Goal: Communication & Community: Answer question/provide support

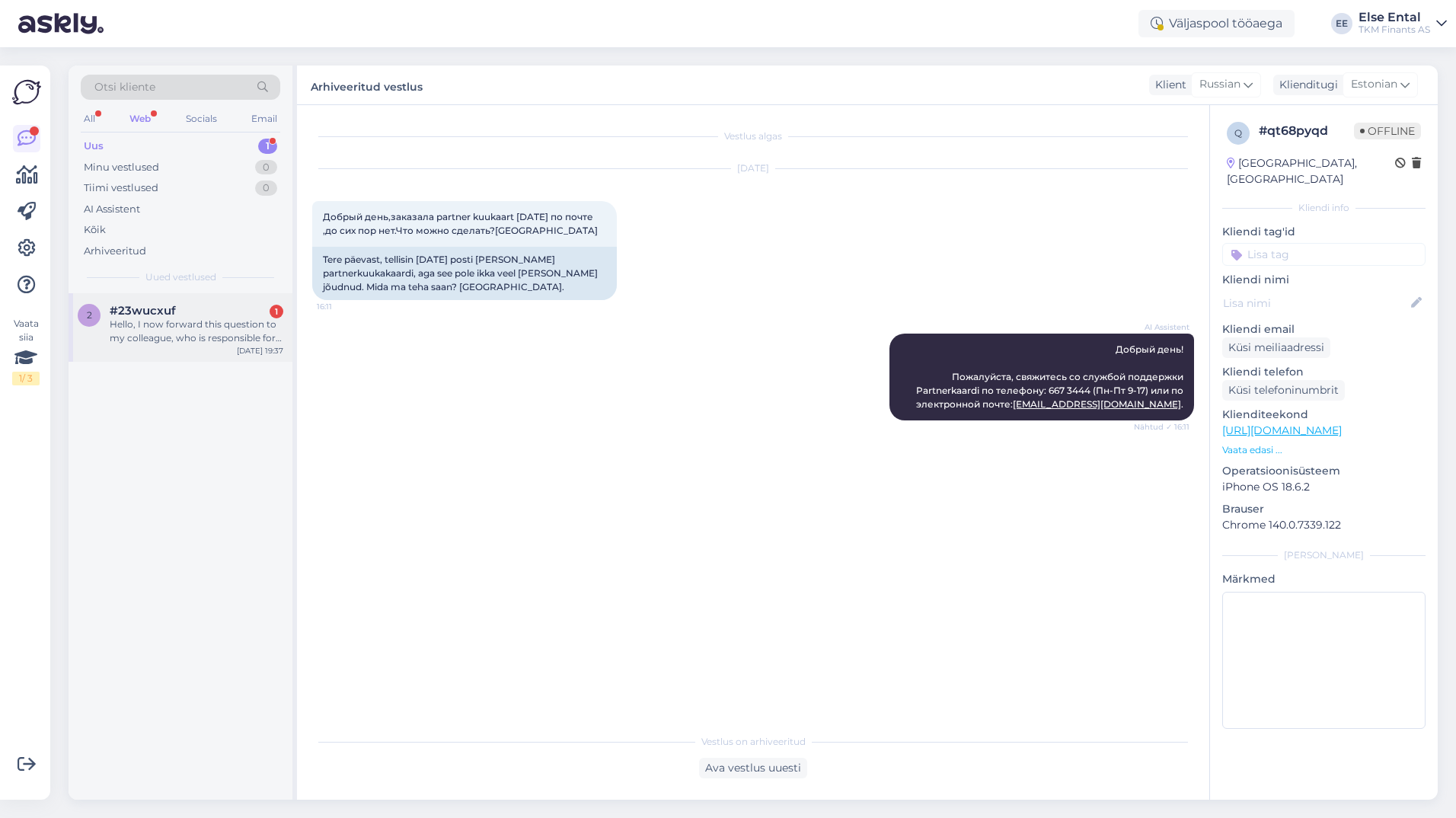
click at [140, 314] on span "#23wucxuf" at bounding box center [142, 311] width 67 height 14
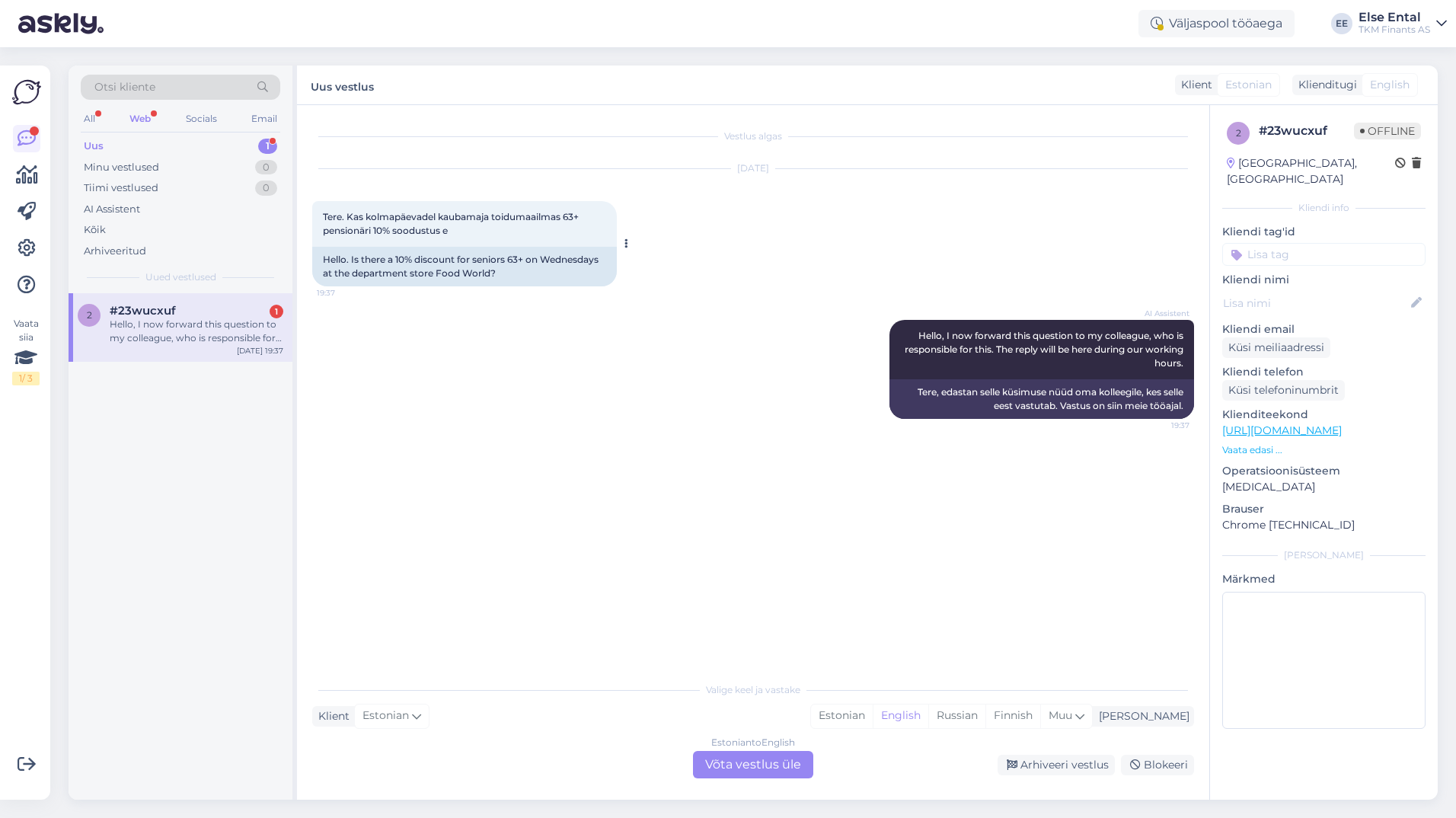
click at [468, 236] on div "Tere. Kas kolmapäevadel kaubamaja toidumaailmas 63+ pensionäri 10% soodustus e …" at bounding box center [464, 224] width 305 height 46
click at [755, 770] on div "Estonian to English Võta vestlus üle" at bounding box center [752, 764] width 120 height 28
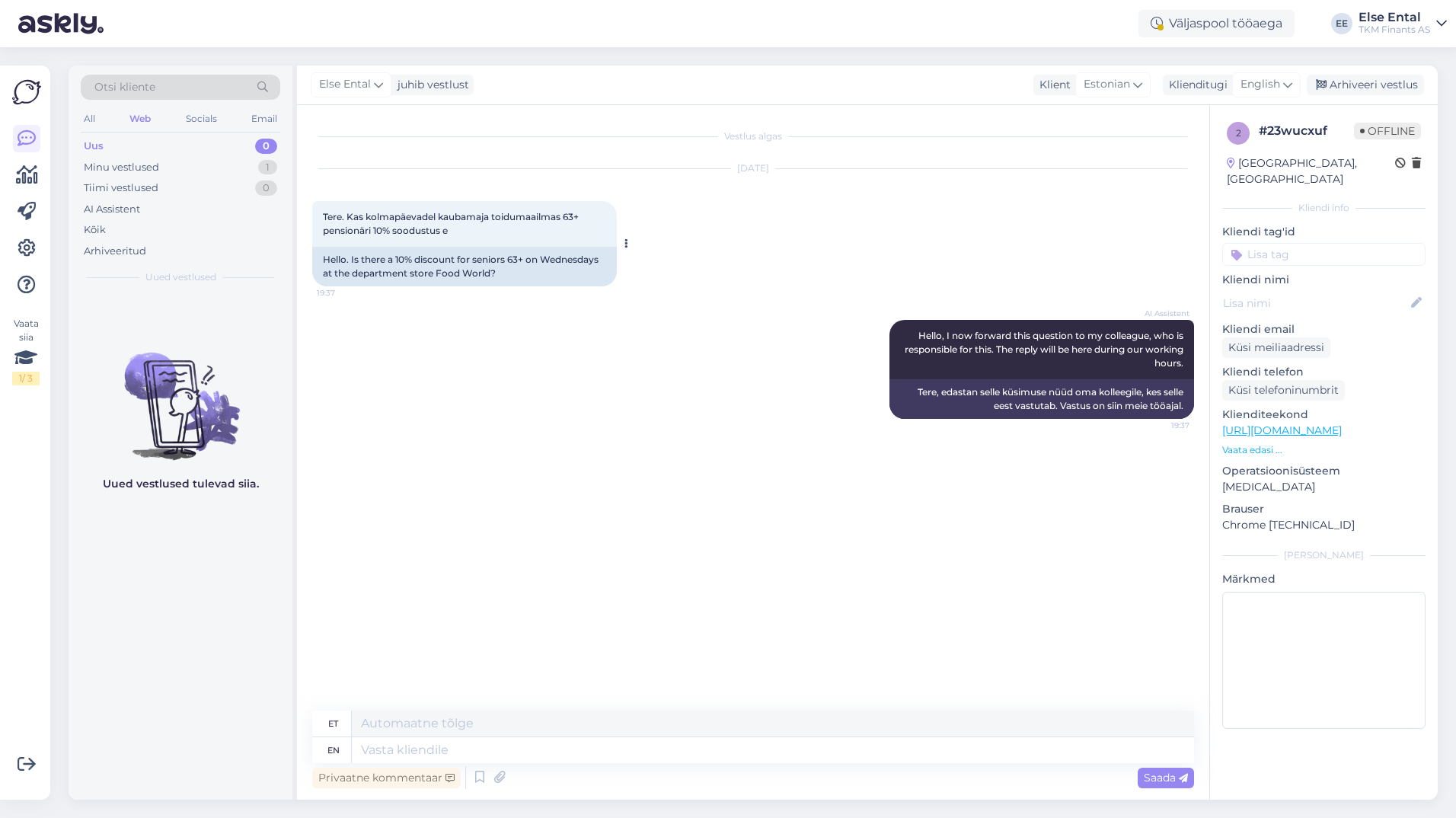
click at [476, 238] on div "Tere. Kas kolmapäevadel kaubamaja toidumaailmas 63+ pensionäri 10% soodustus e …" at bounding box center [464, 224] width 305 height 46
drag, startPoint x: 474, startPoint y: 235, endPoint x: 316, endPoint y: 226, distance: 158.3
click at [316, 226] on div "Tere. Kas kolmapäevadel kaubamaja toidumaailmas 63+ pensionäri 10% soodustus e …" at bounding box center [464, 224] width 305 height 46
click at [1263, 84] on span "English" at bounding box center [1260, 85] width 40 height 17
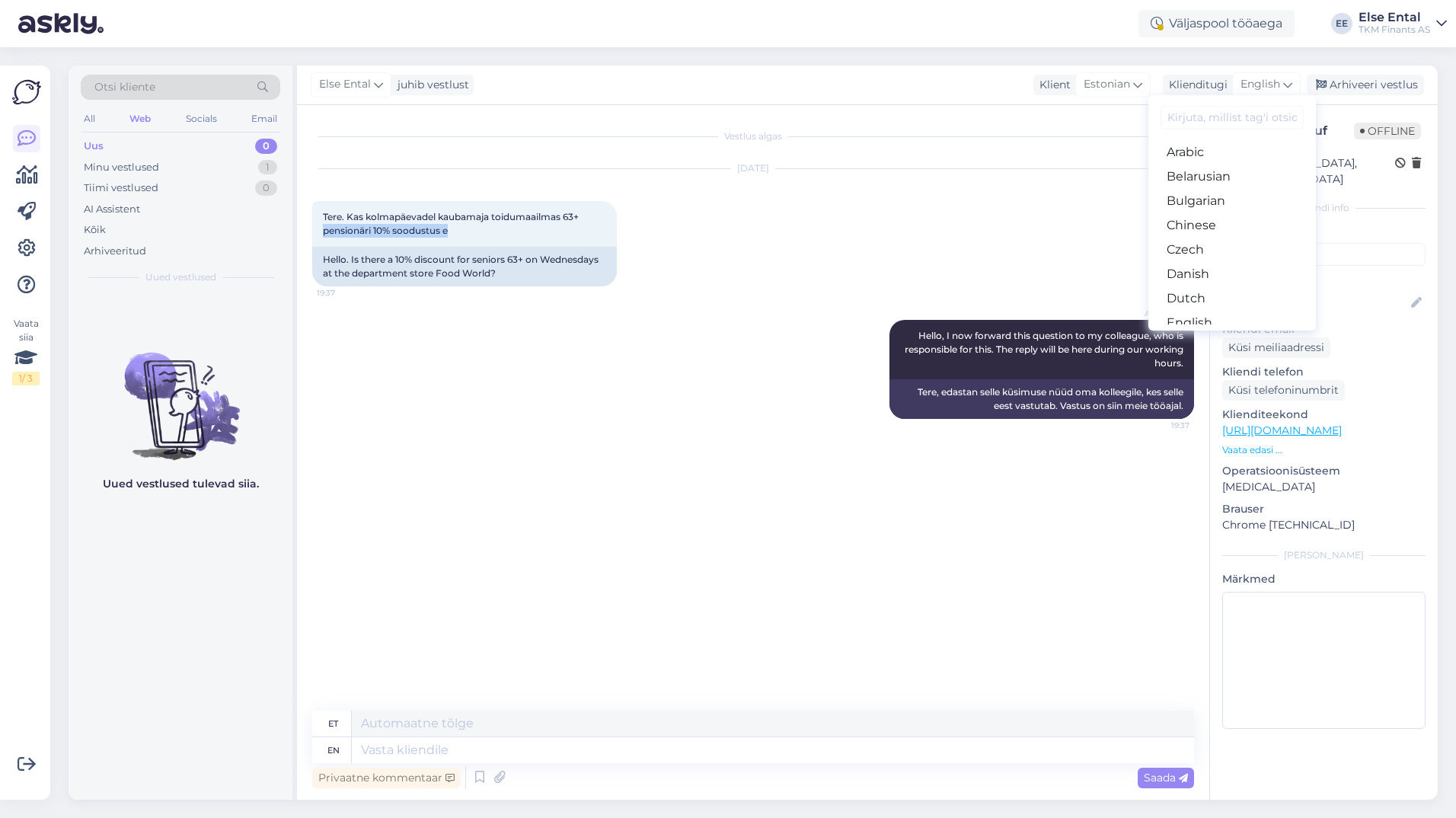
click at [1211, 335] on link "Estonian" at bounding box center [1232, 347] width 168 height 24
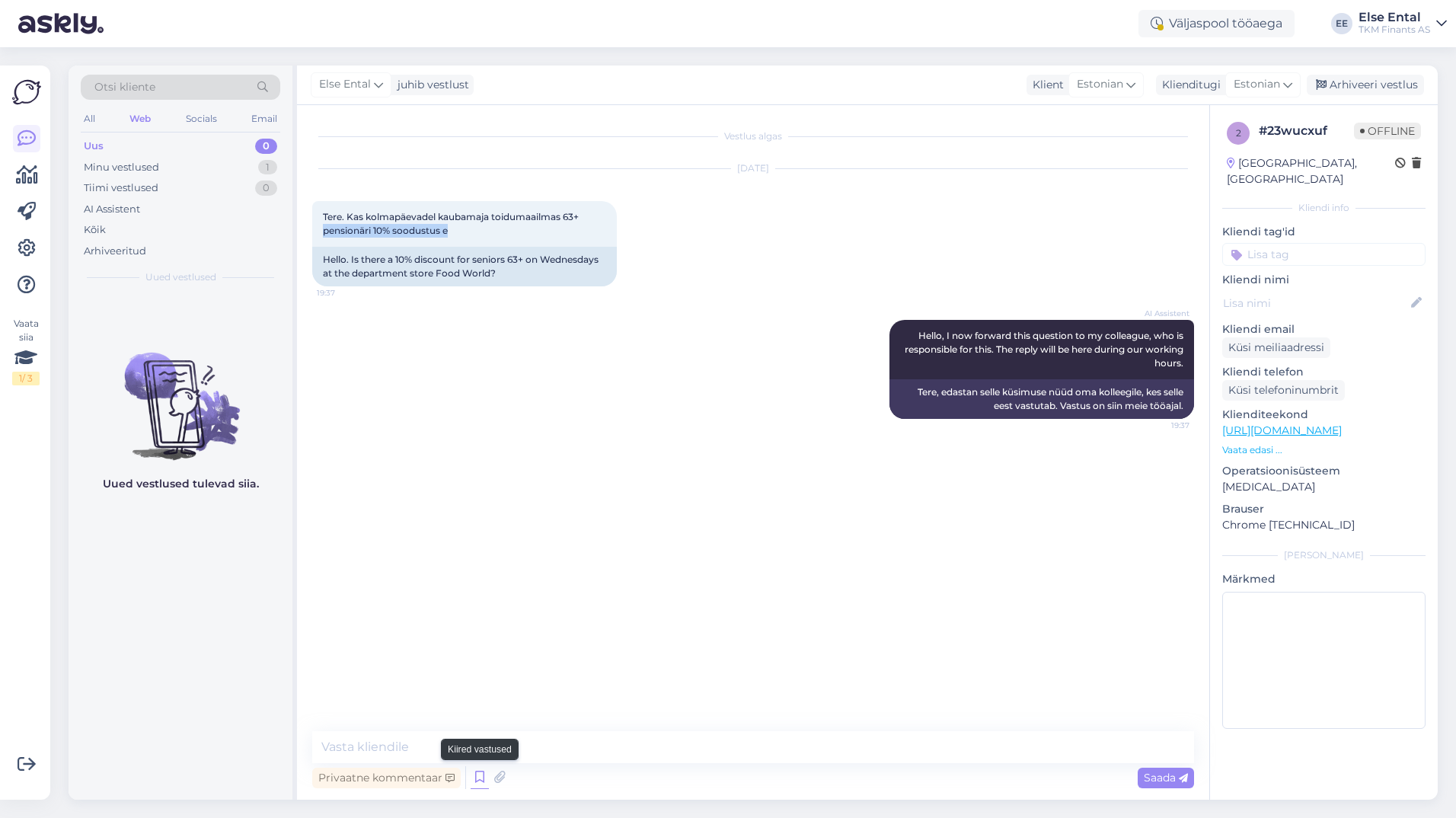
click at [477, 781] on icon at bounding box center [480, 777] width 18 height 23
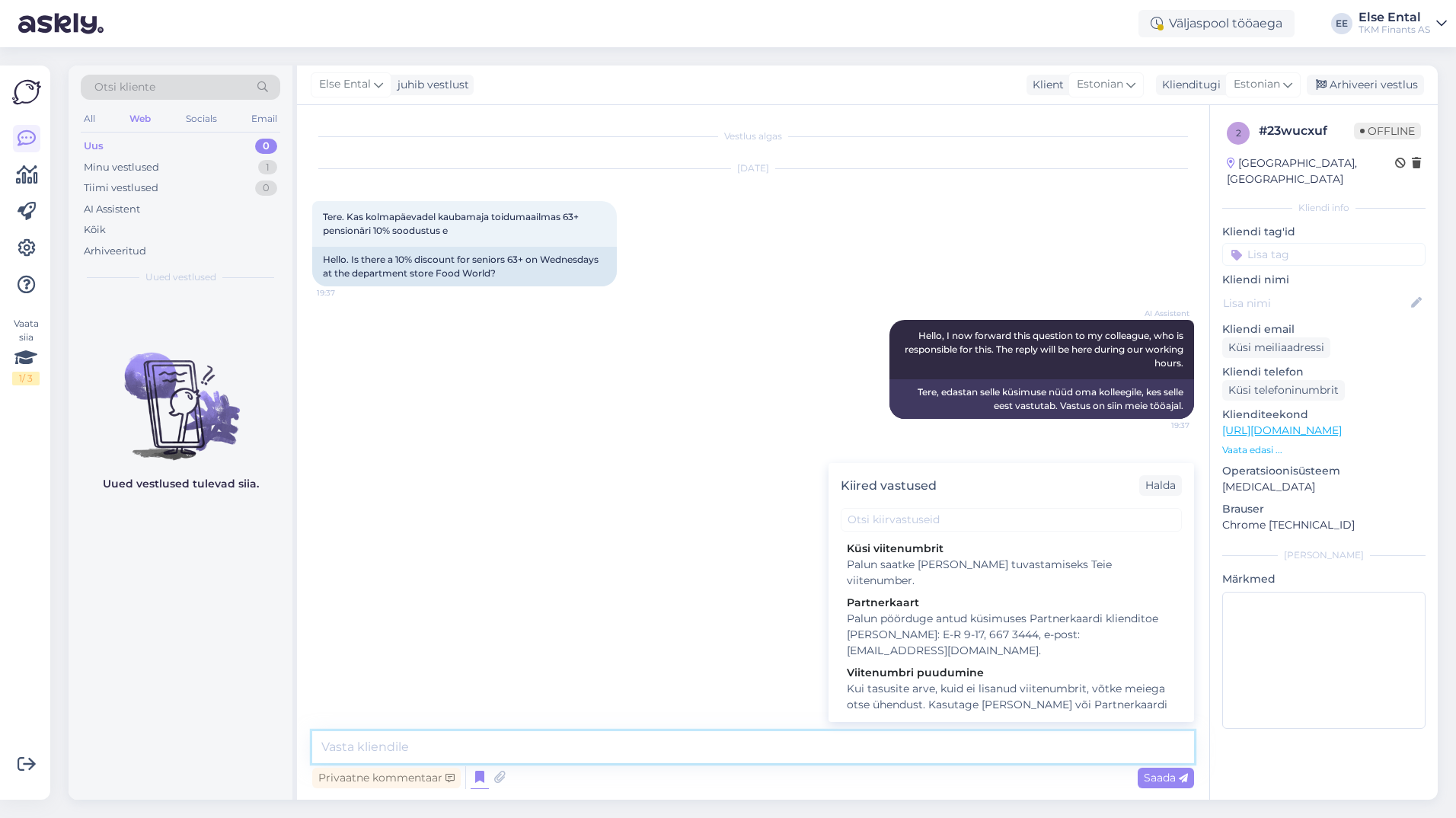
click at [422, 741] on textarea at bounding box center [753, 747] width 881 height 32
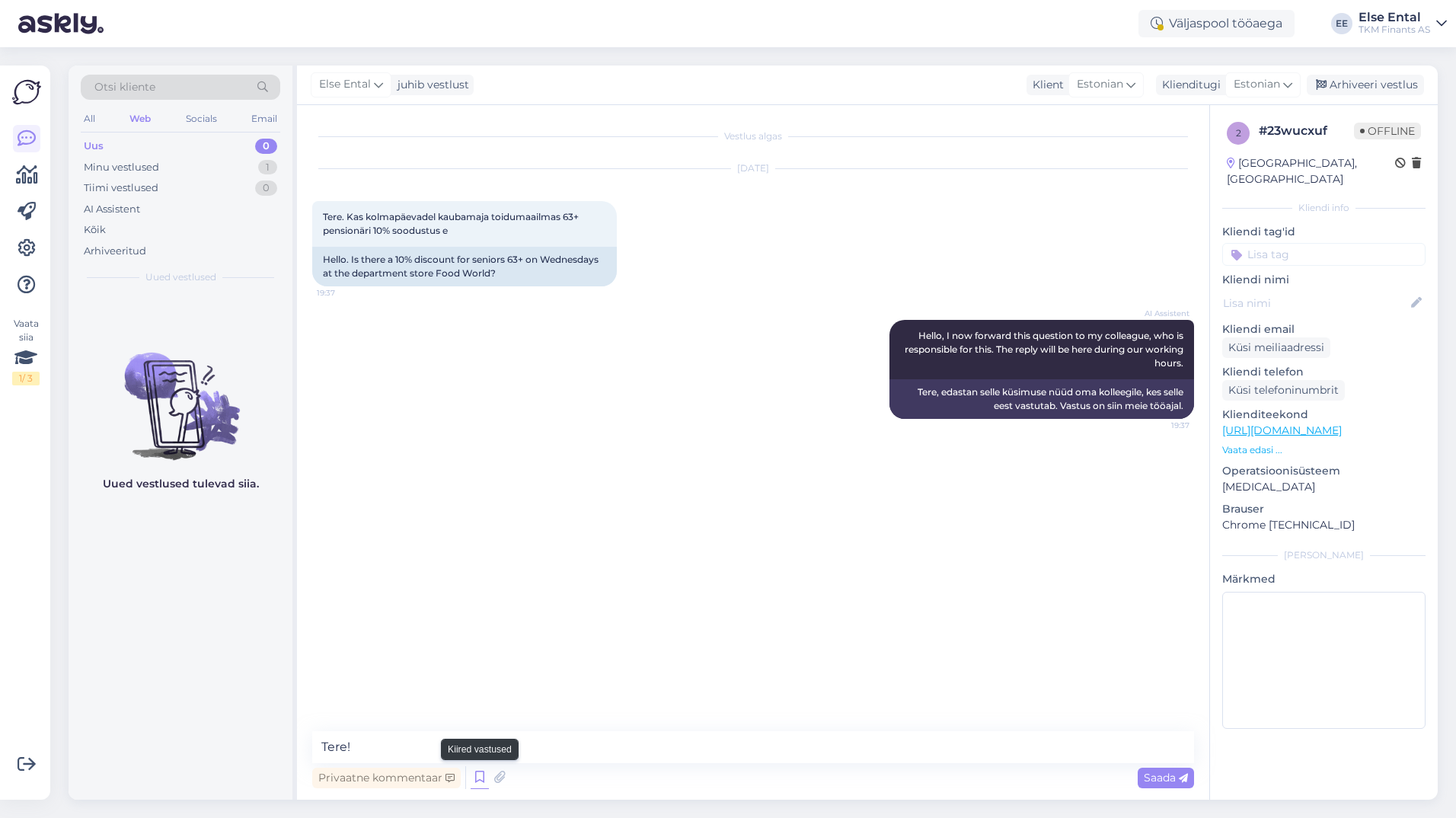
click at [478, 781] on icon at bounding box center [480, 777] width 18 height 23
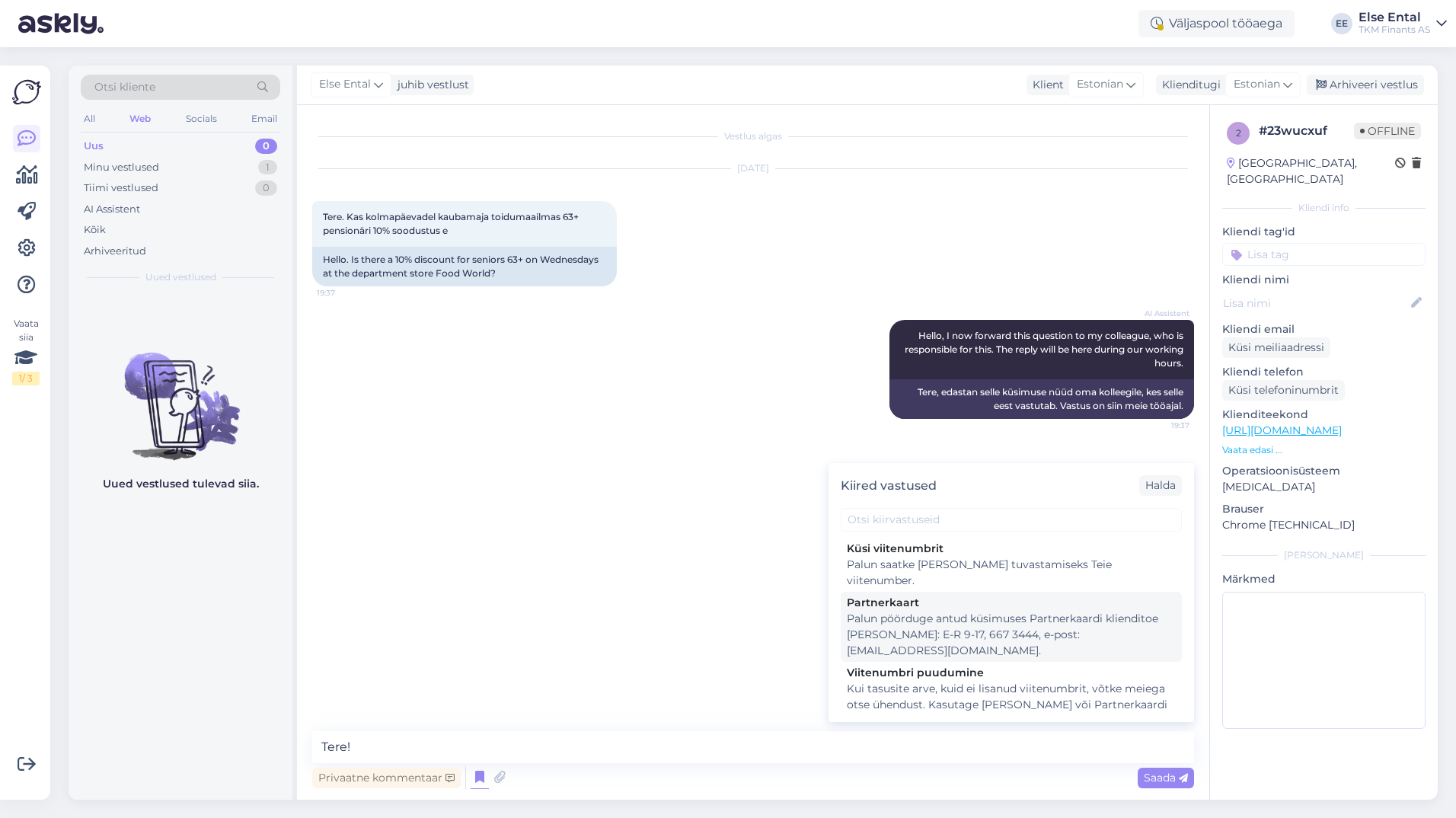
click at [939, 611] on div "Palun pöörduge antud küsimuses Partnerkaardi klienditoe [PERSON_NAME]: E-R 9-17…" at bounding box center [1011, 634] width 329 height 48
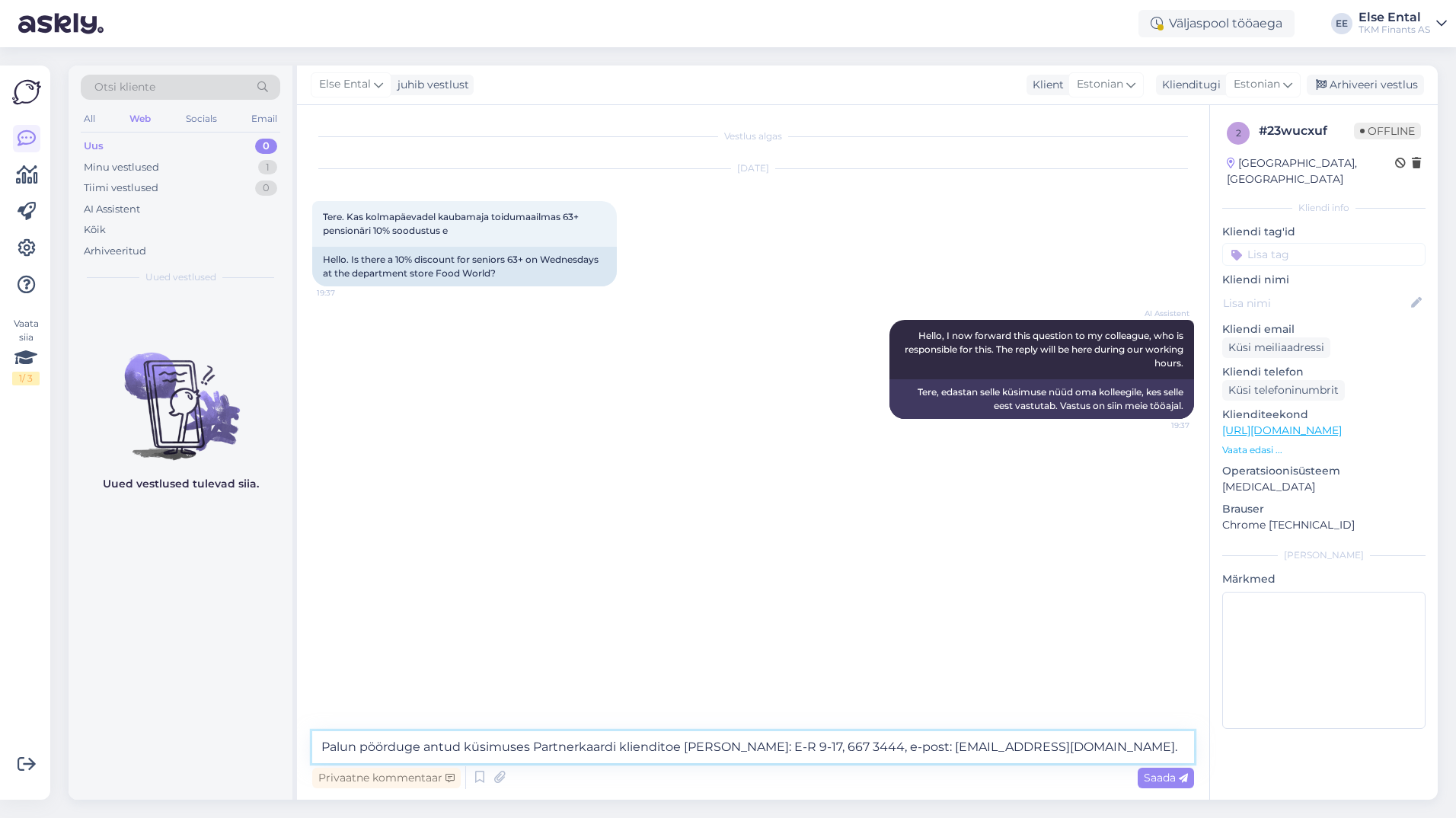
click at [324, 743] on textarea "Palun pöörduge antud küsimuses Partnerkaardi klienditoe [PERSON_NAME]: E-R 9-17…" at bounding box center [753, 747] width 881 height 32
click at [595, 745] on textarea "Tere! Palun pöörduge antud küsimuses Partnerkaardi klienditoe [PERSON_NAME]: E-…" at bounding box center [753, 747] width 881 height 32
click at [841, 746] on textarea "Tere! Palun pöörduge antud küsimuses Kaubamaja klienditoe [PERSON_NAME]: E-R 9-…" at bounding box center [753, 747] width 881 height 32
drag, startPoint x: 849, startPoint y: 744, endPoint x: 796, endPoint y: 745, distance: 53.0
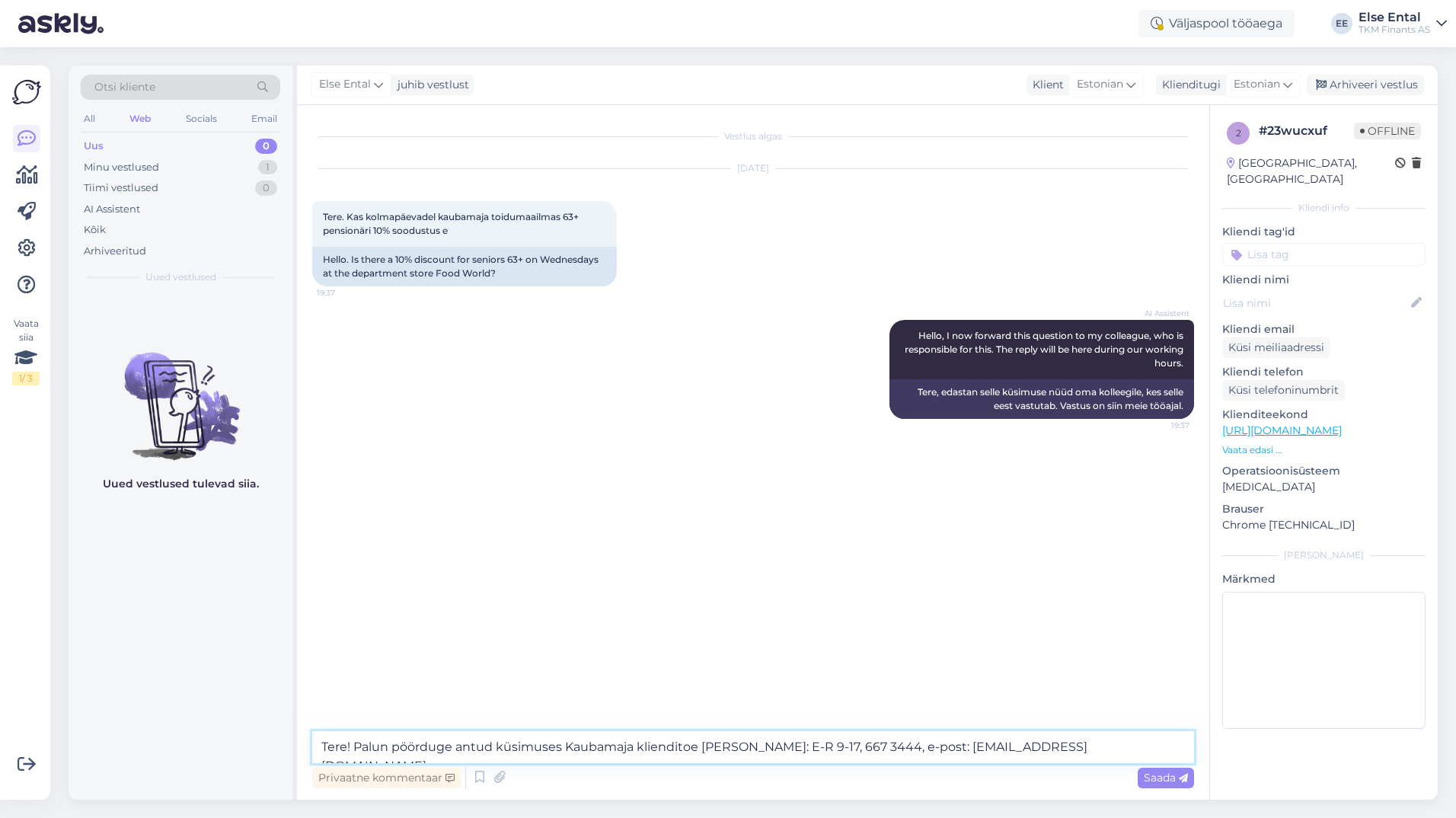
click at [796, 745] on textarea "Tere! Palun pöörduge antud küsimuses Kaubamaja klienditoe [PERSON_NAME]: E-R 9-…" at bounding box center [753, 747] width 881 height 32
paste textarea "100"
drag, startPoint x: 1037, startPoint y: 747, endPoint x: 895, endPoint y: 738, distance: 142.3
click at [895, 738] on textarea "Tere! Palun pöörduge antud küsimuses Kaubamaja klienditoe [PERSON_NAME]: E-R 9-…" at bounding box center [753, 747] width 881 height 32
paste textarea "[EMAIL_ADDRESS][DOMAIN_NAME]"
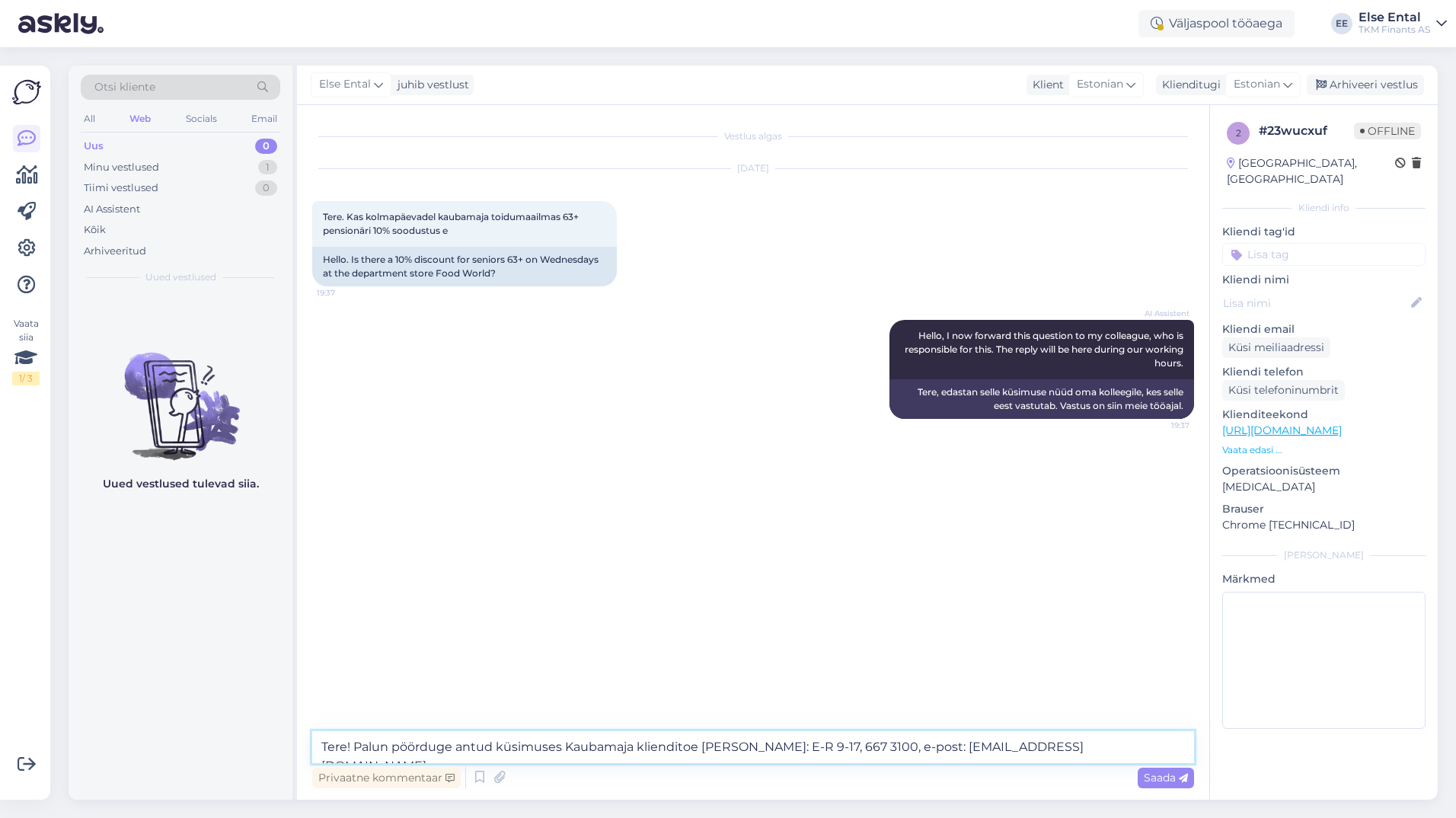
type textarea "Tere! Palun pöörduge antud küsimuses Kaubamaja klienditoe [PERSON_NAME]: E-R 9-…"
click at [1080, 748] on textarea "Tere! Palun pöörduge antud küsimuses Kaubamaja klienditoe [PERSON_NAME]: E-R 9-…" at bounding box center [753, 747] width 881 height 32
click at [1171, 776] on span "Saada" at bounding box center [1166, 777] width 44 height 14
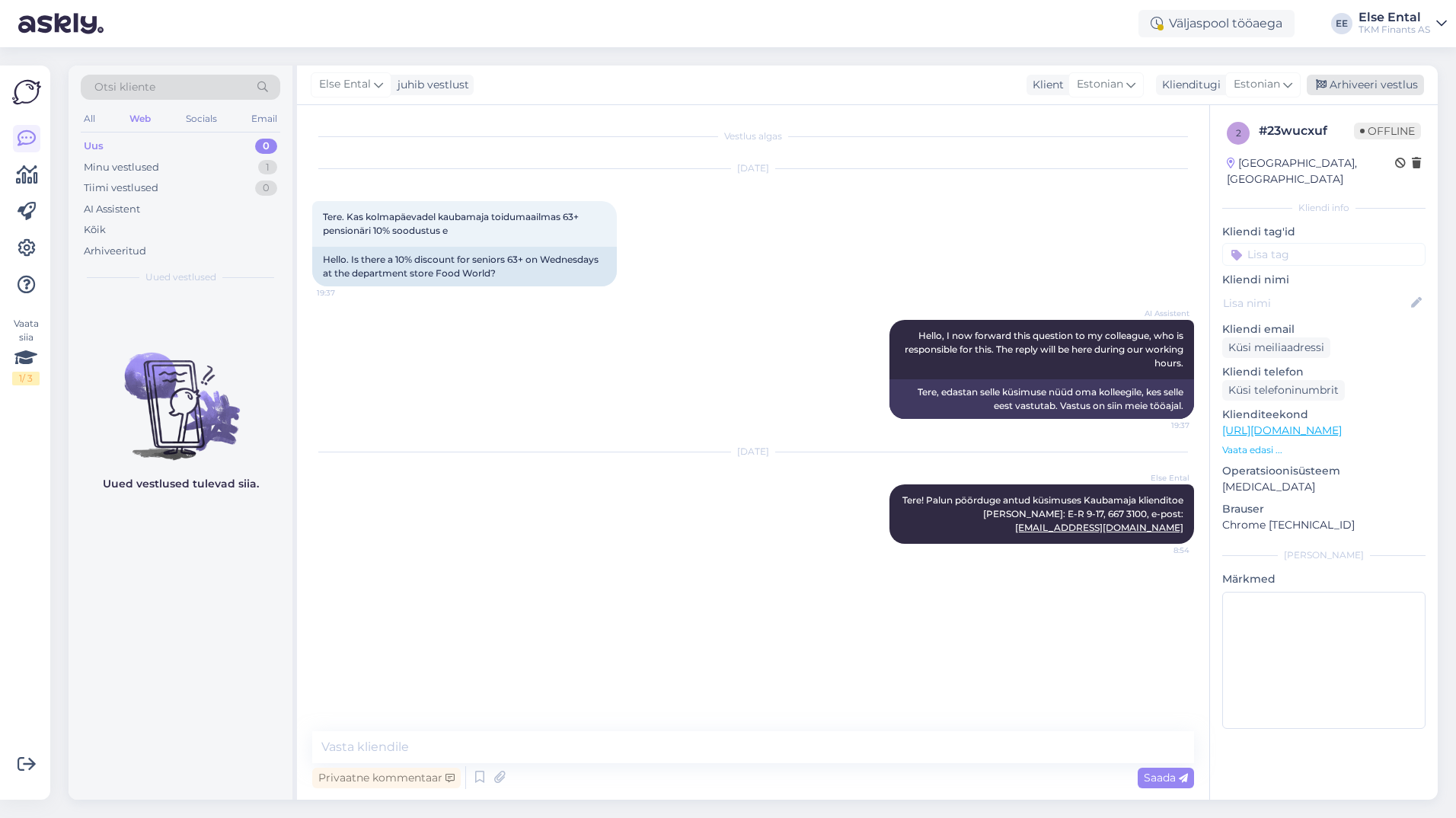
click at [1345, 84] on div "Arhiveeri vestlus" at bounding box center [1364, 85] width 117 height 21
click at [154, 149] on div "Uus 0" at bounding box center [180, 146] width 200 height 21
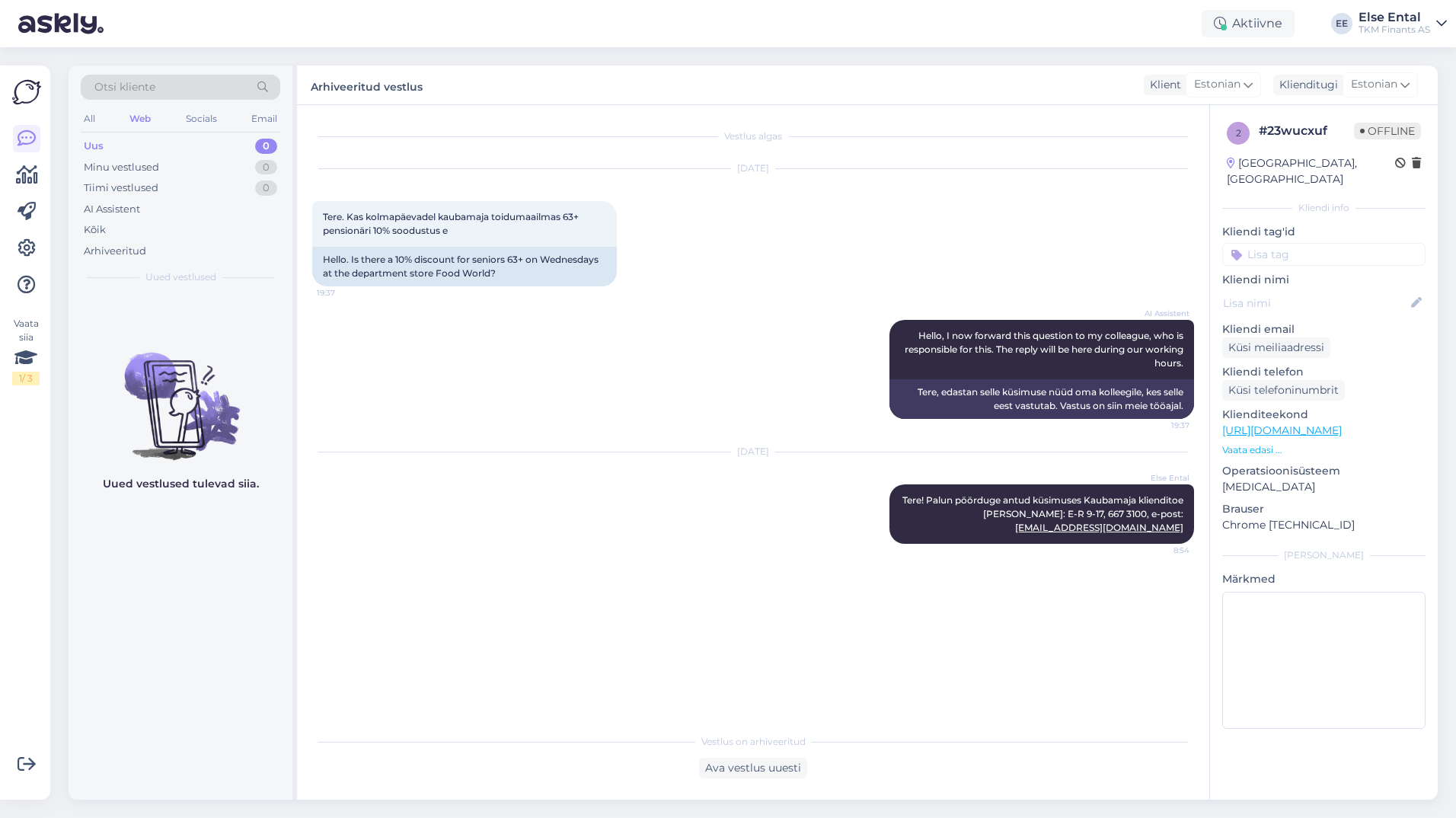
click at [164, 83] on div "Otsi kliente" at bounding box center [180, 87] width 200 height 25
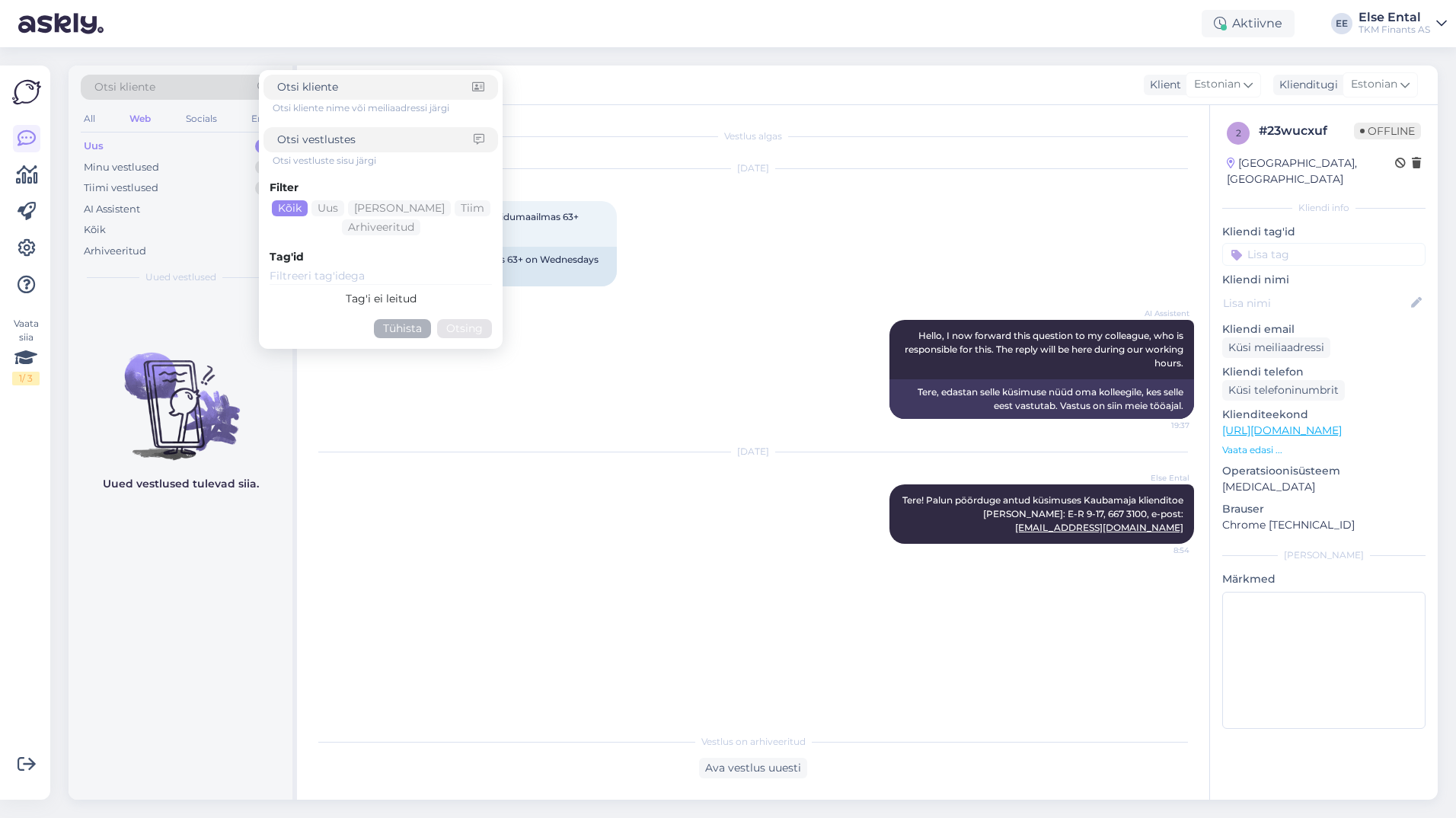
click at [132, 84] on span "Otsi kliente" at bounding box center [125, 86] width 61 height 16
click at [318, 94] on input at bounding box center [374, 86] width 195 height 16
paste input "#jm9cvonm"
type input "#jm9cvonm"
click at [470, 328] on button "Otsing" at bounding box center [464, 328] width 55 height 19
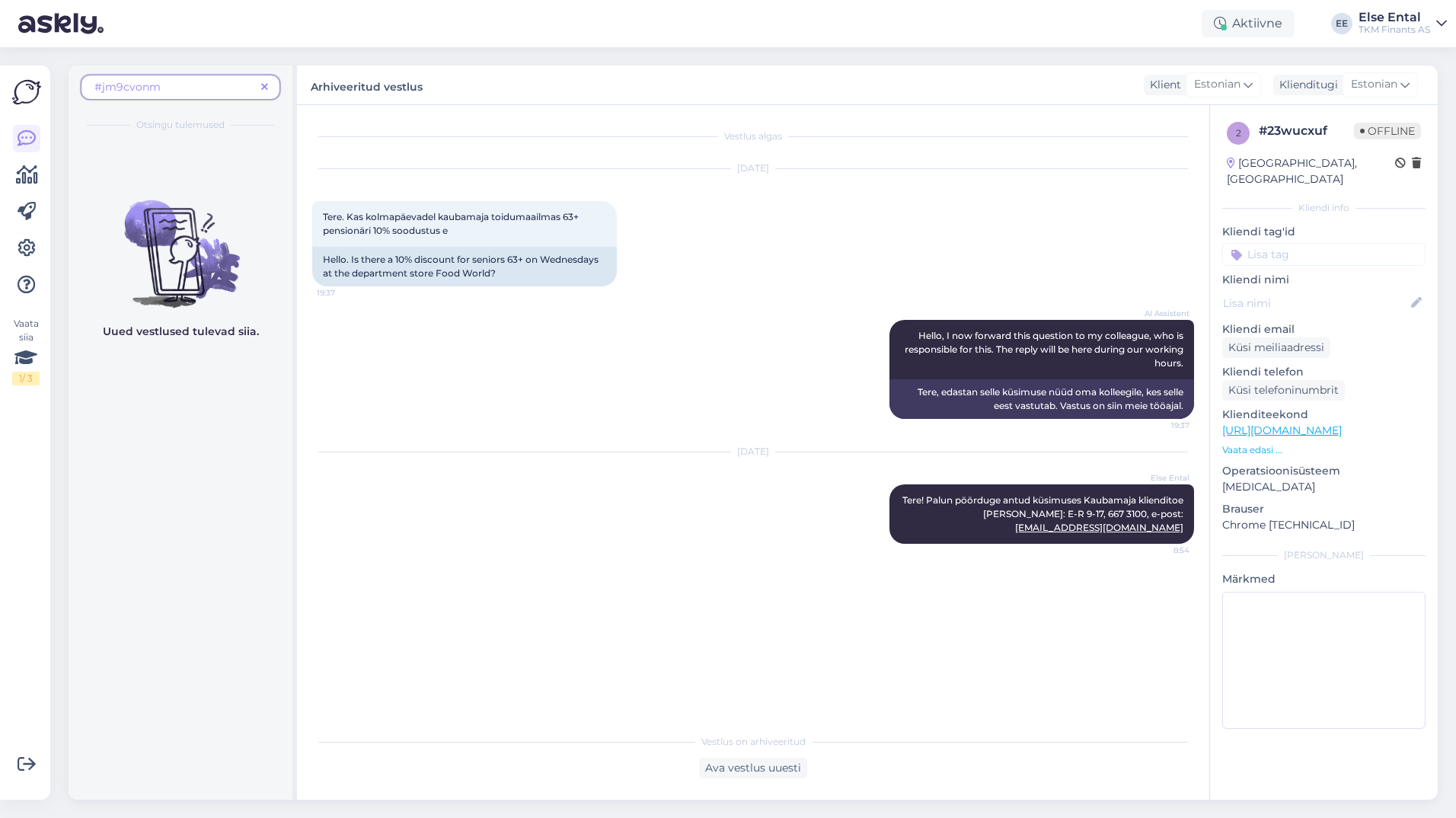
click at [259, 82] on span at bounding box center [264, 86] width 19 height 16
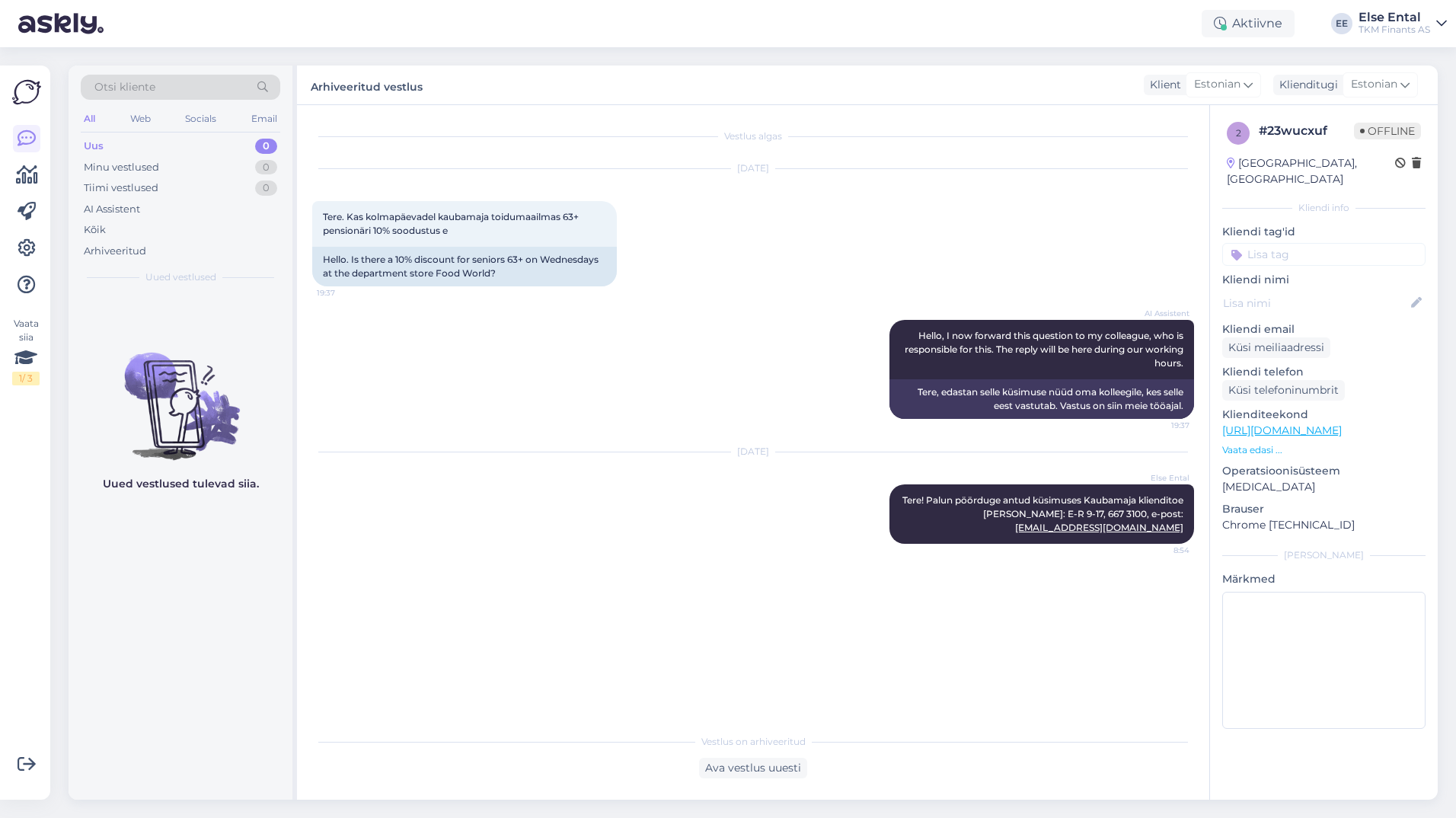
click at [211, 93] on div "Otsi kliente" at bounding box center [180, 87] width 200 height 25
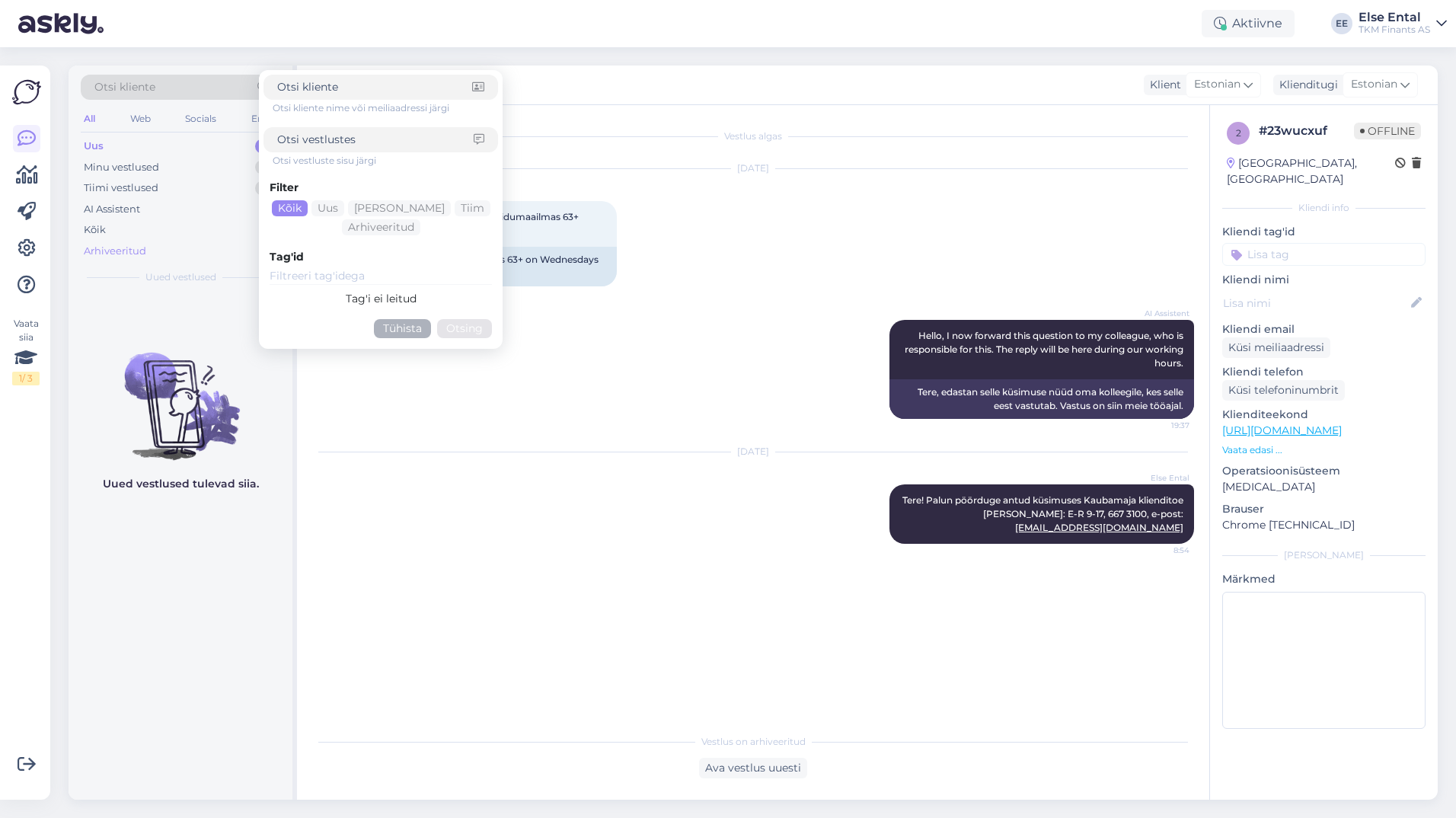
click at [129, 248] on div "Arhiveeritud" at bounding box center [115, 251] width 63 height 15
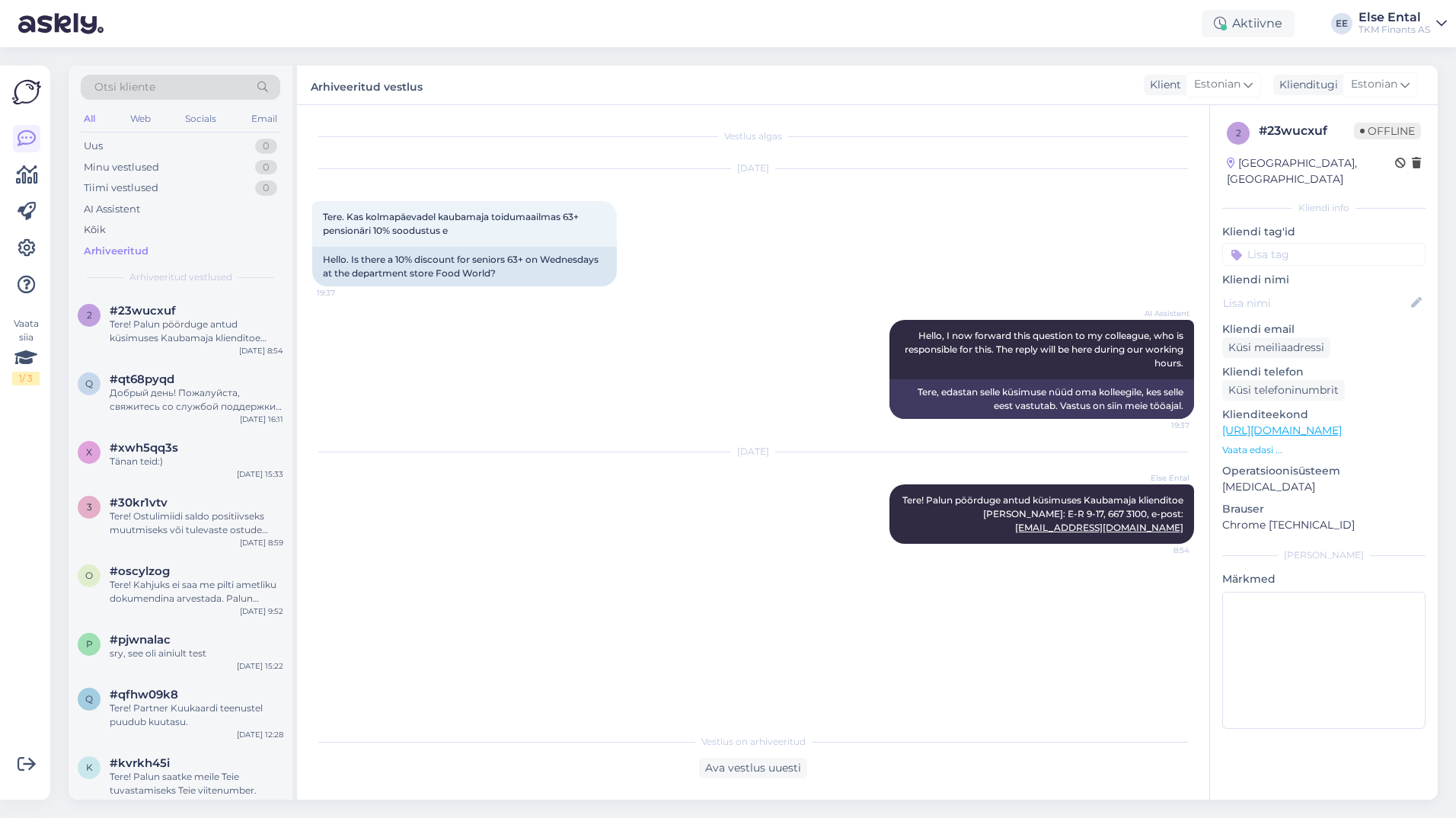
click at [136, 88] on span "Otsi kliente" at bounding box center [125, 86] width 61 height 16
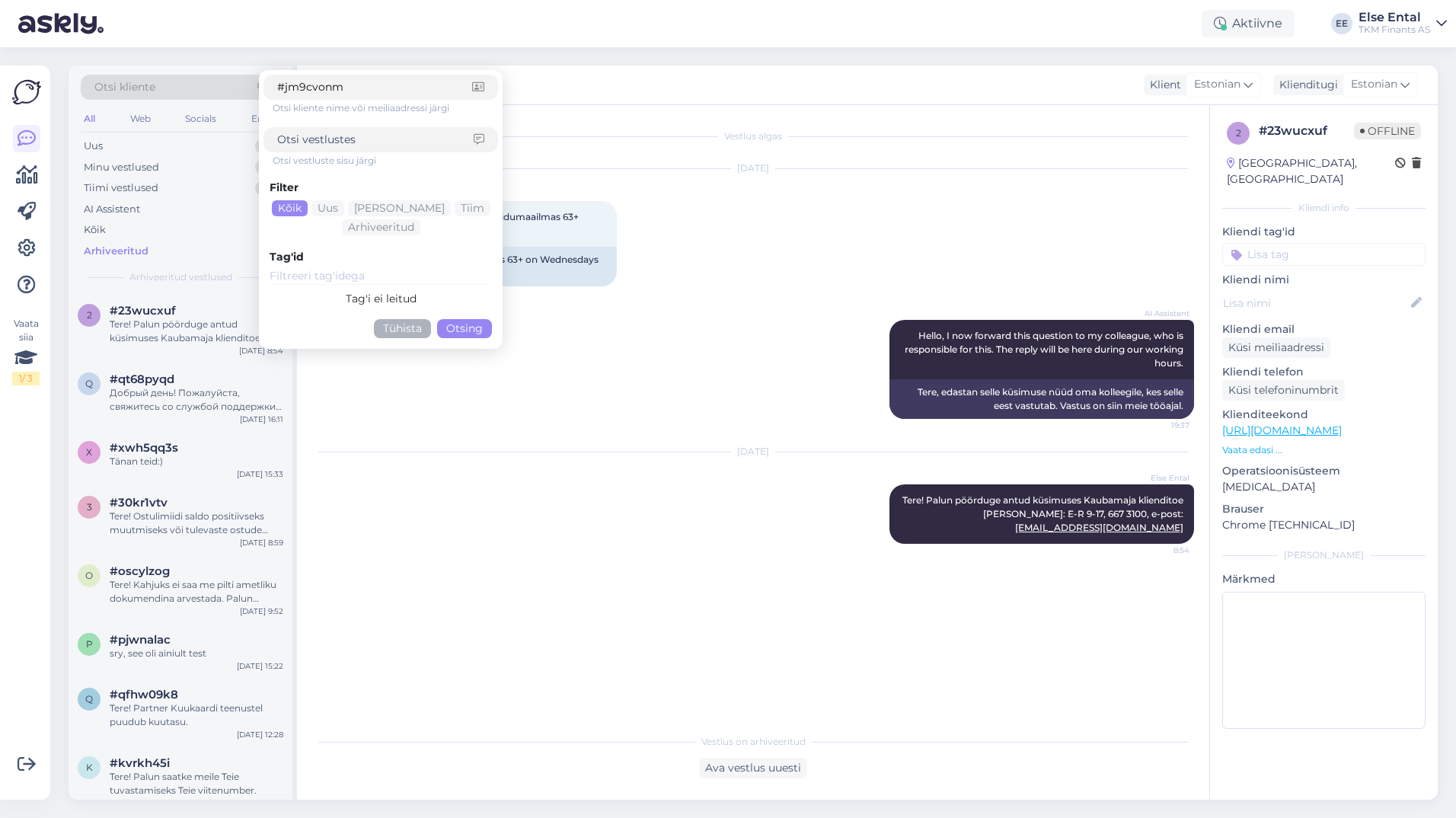
type input "#jm9cvonm"
click at [471, 328] on button "Otsing" at bounding box center [464, 328] width 55 height 19
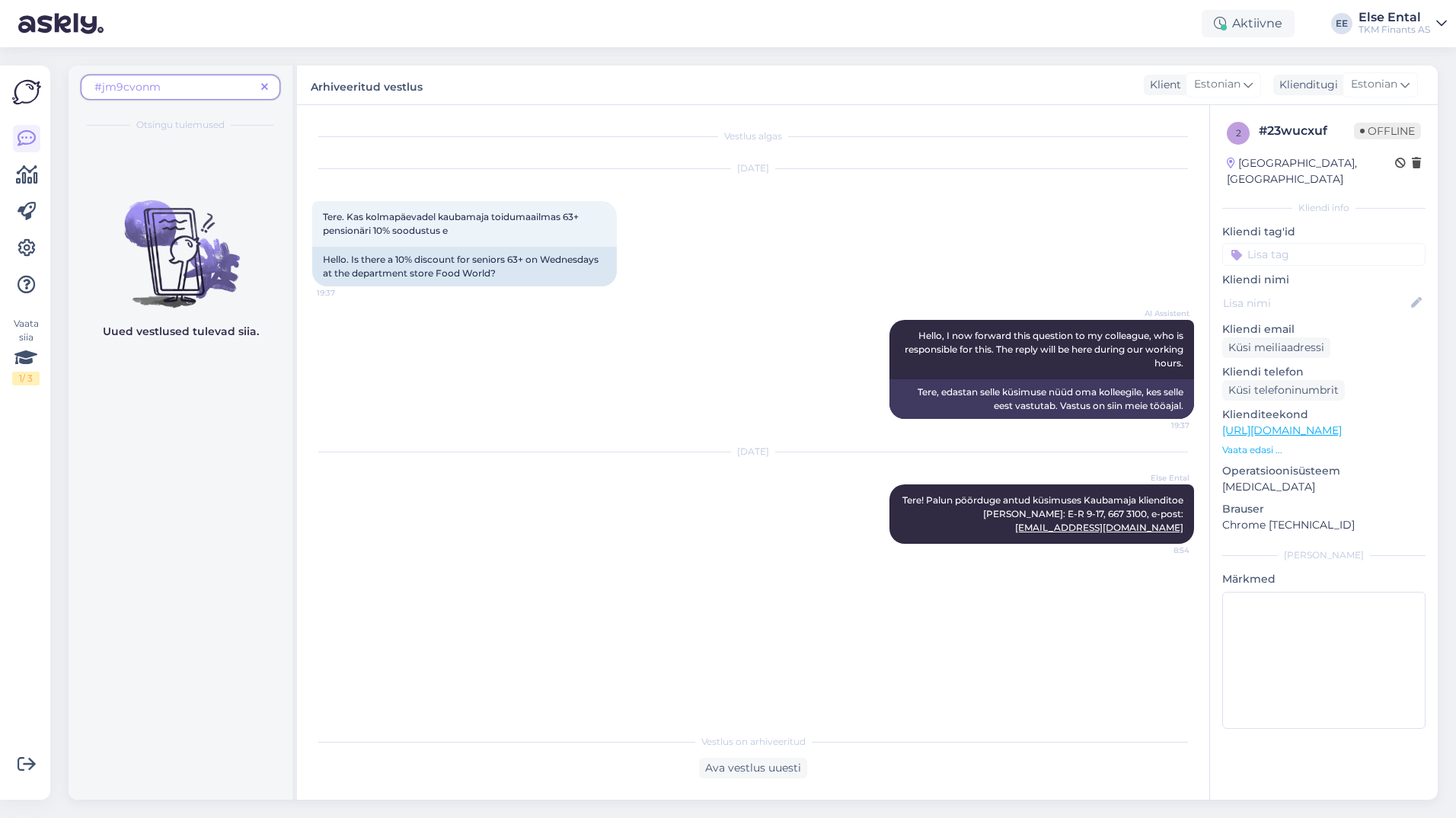
click at [264, 83] on icon at bounding box center [264, 87] width 7 height 11
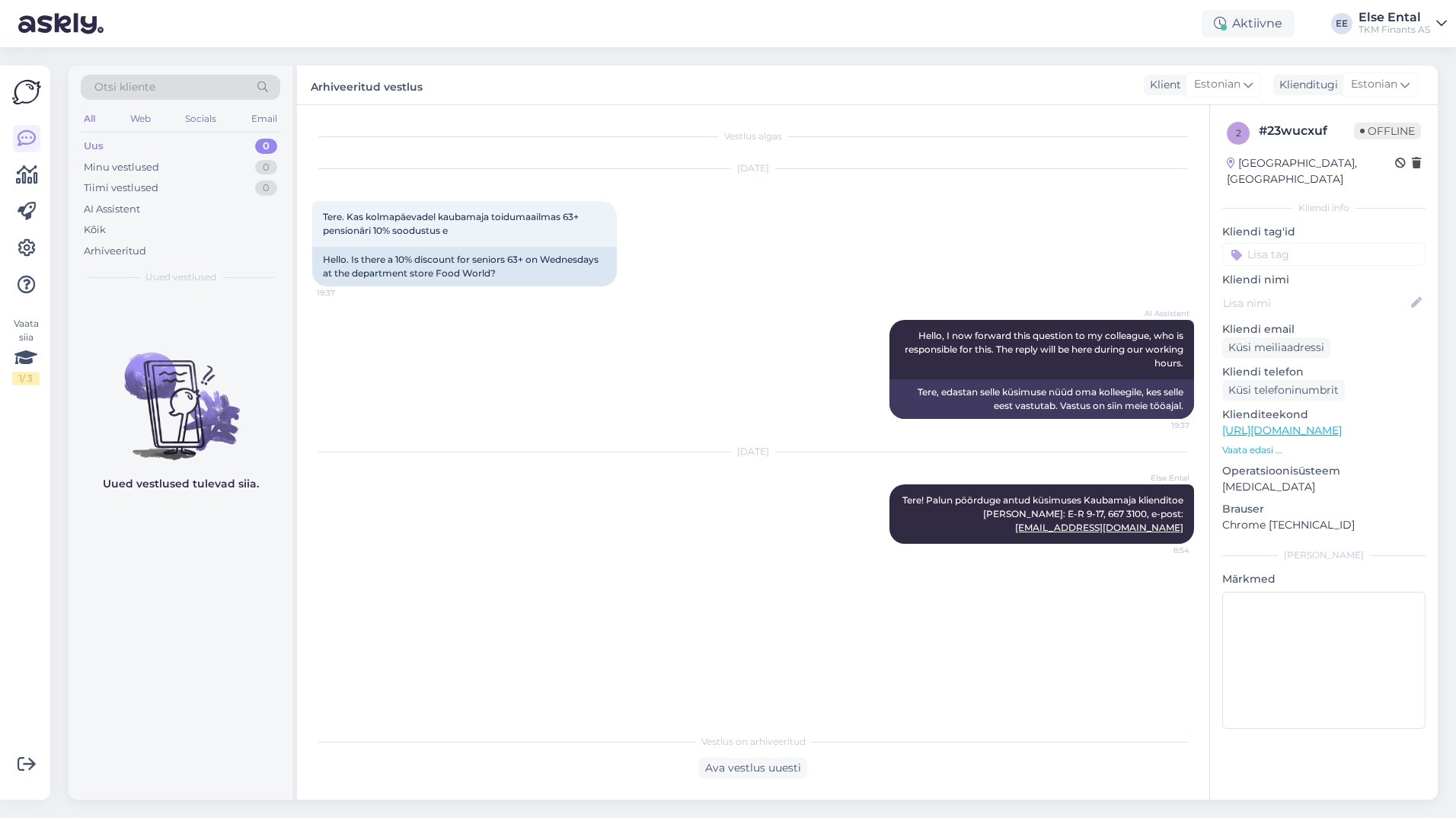
click at [177, 86] on div "Otsi kliente" at bounding box center [180, 87] width 200 height 25
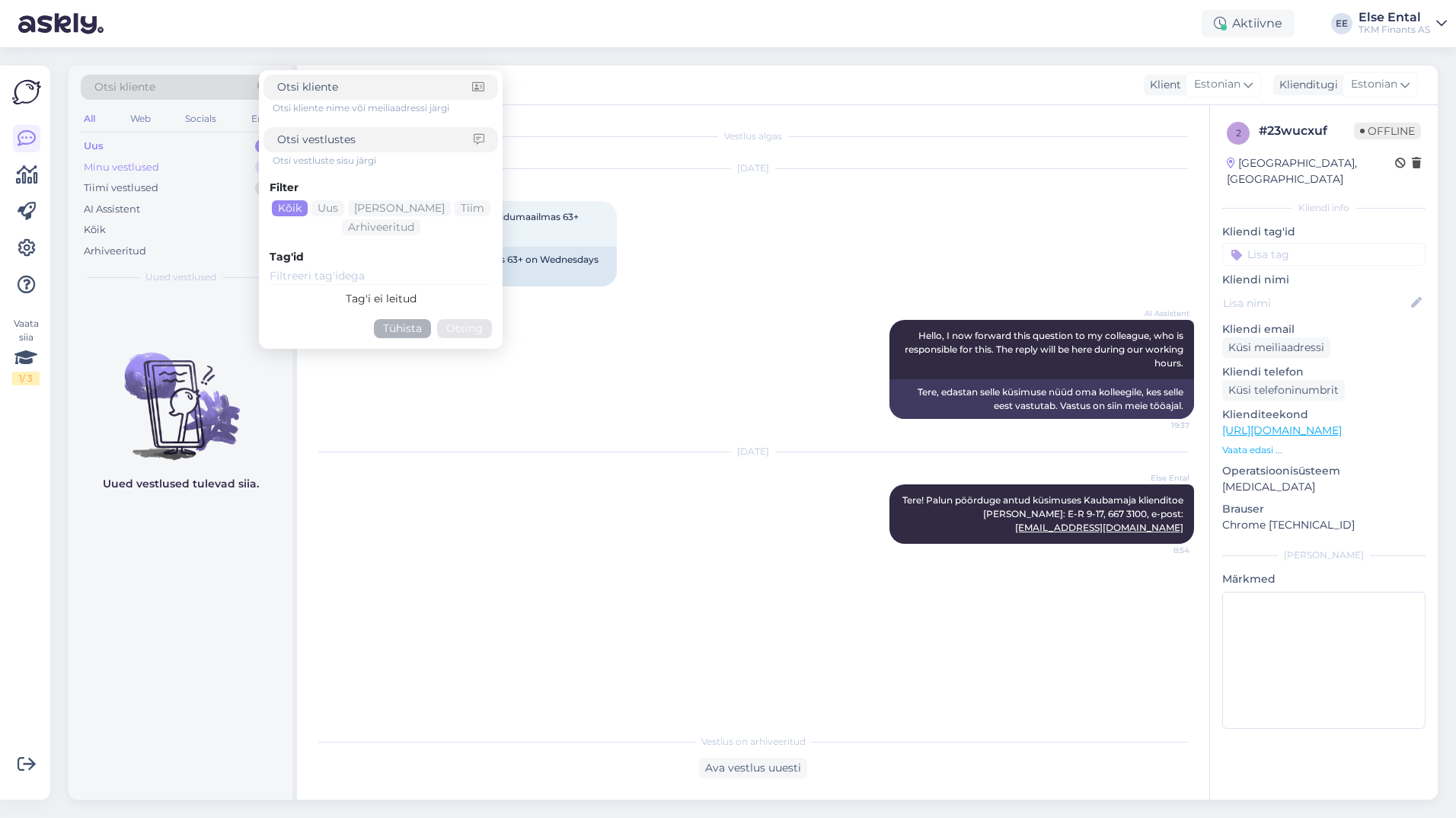
click at [129, 170] on div "Minu vestlused" at bounding box center [121, 168] width 76 height 15
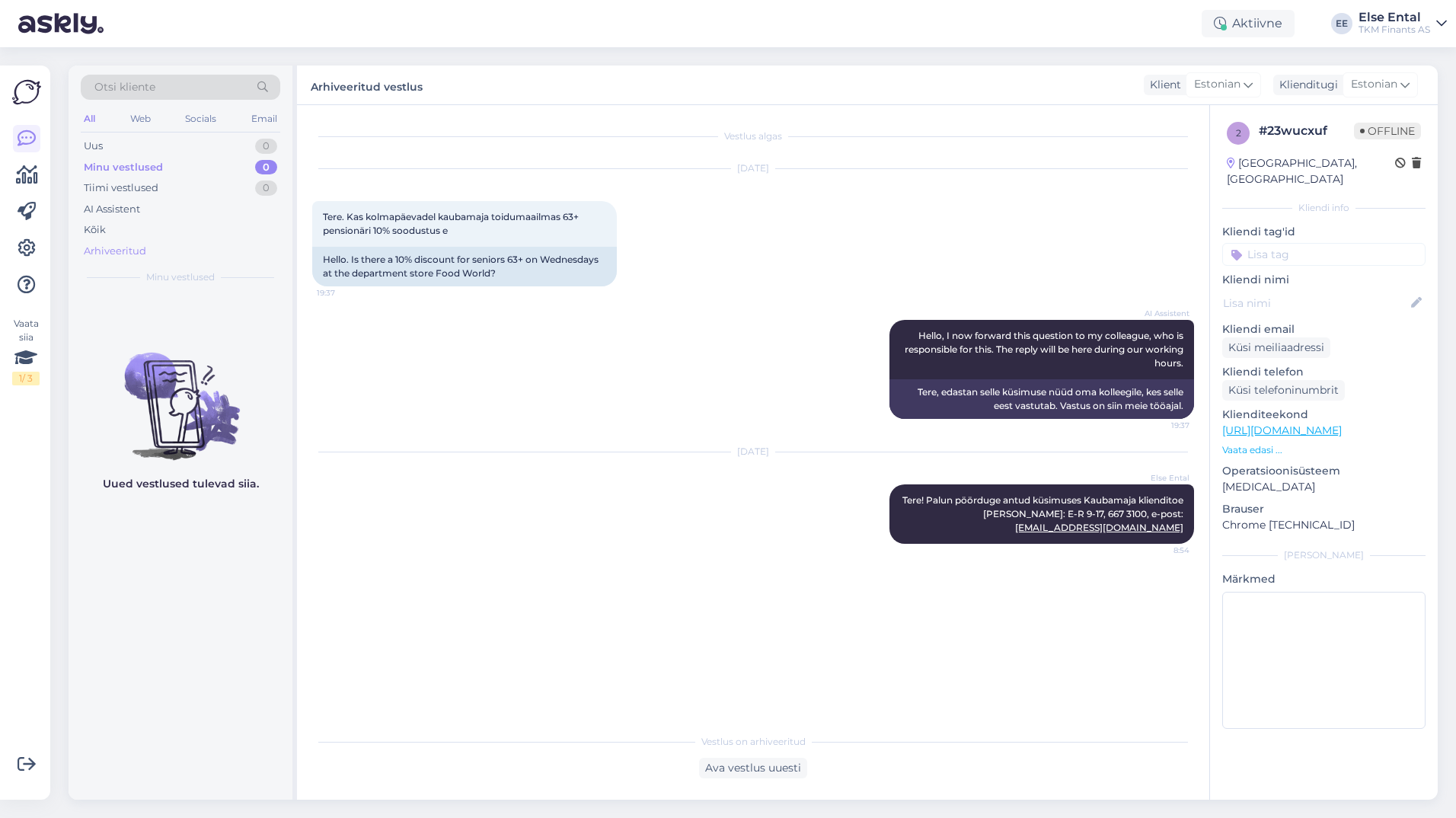
click at [119, 252] on div "Arhiveeritud" at bounding box center [115, 251] width 63 height 15
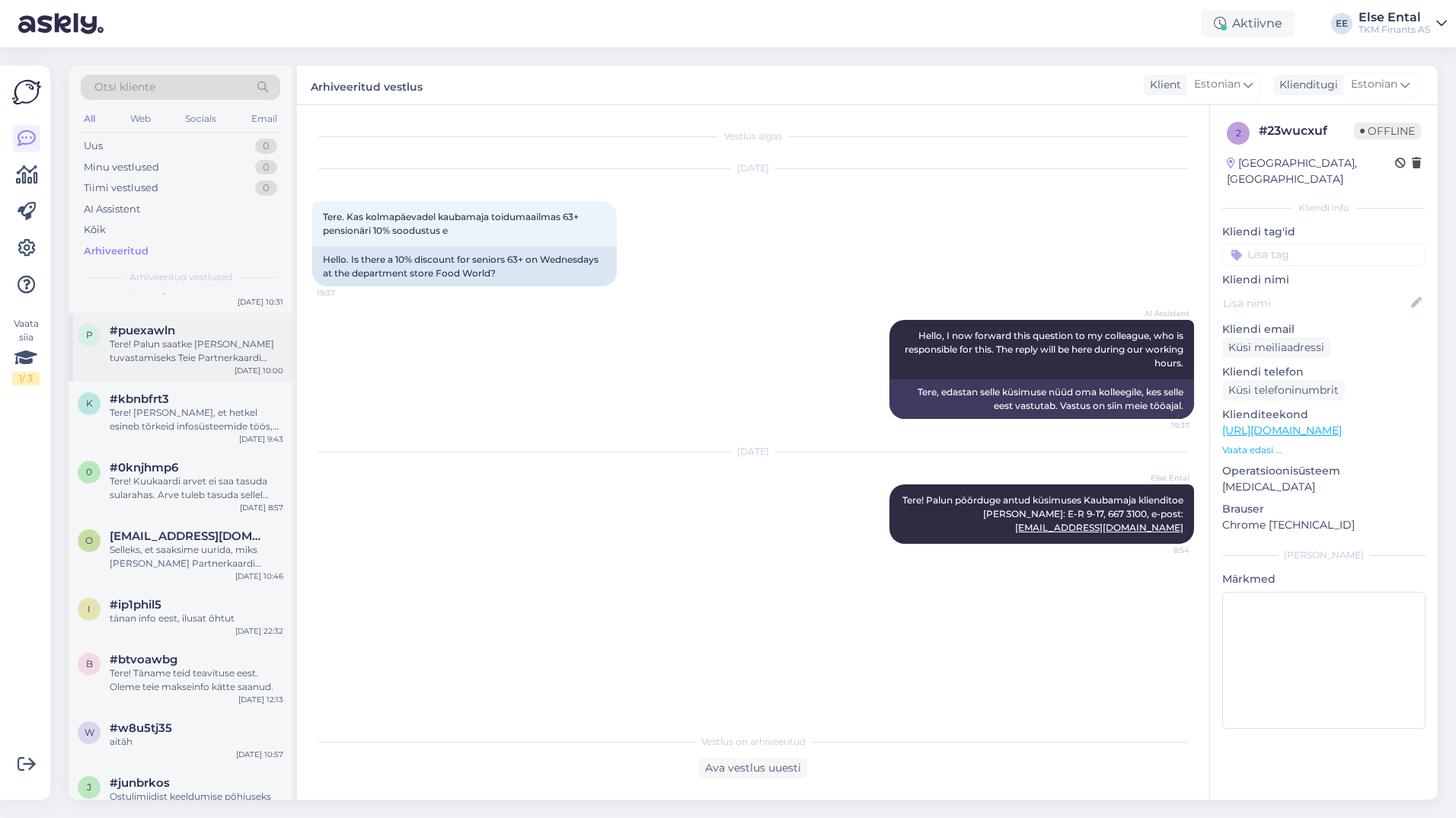
scroll to position [4111, 0]
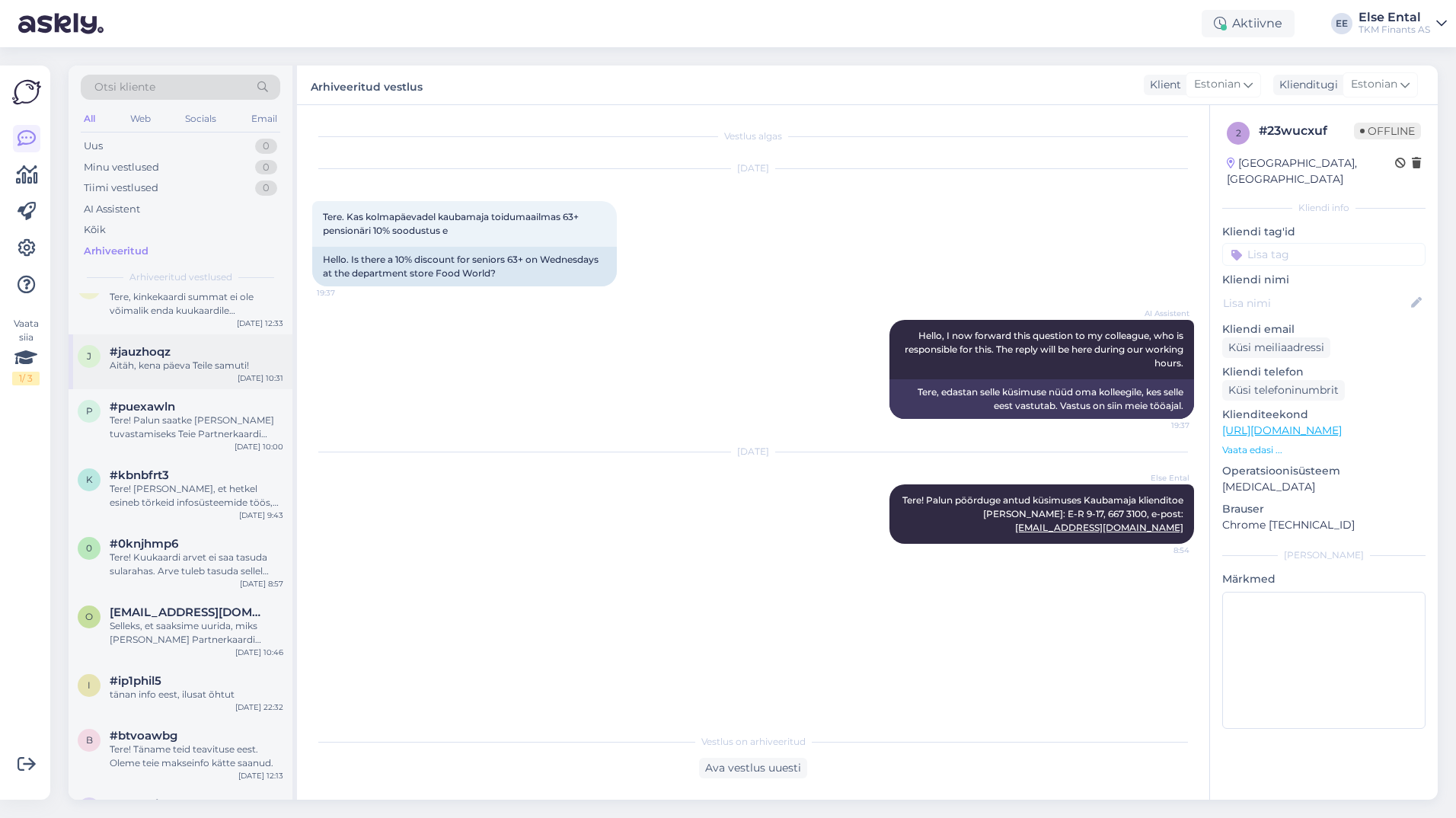
click at [143, 362] on div "Aitäh, kena päeva Teile samuti!" at bounding box center [196, 366] width 174 height 14
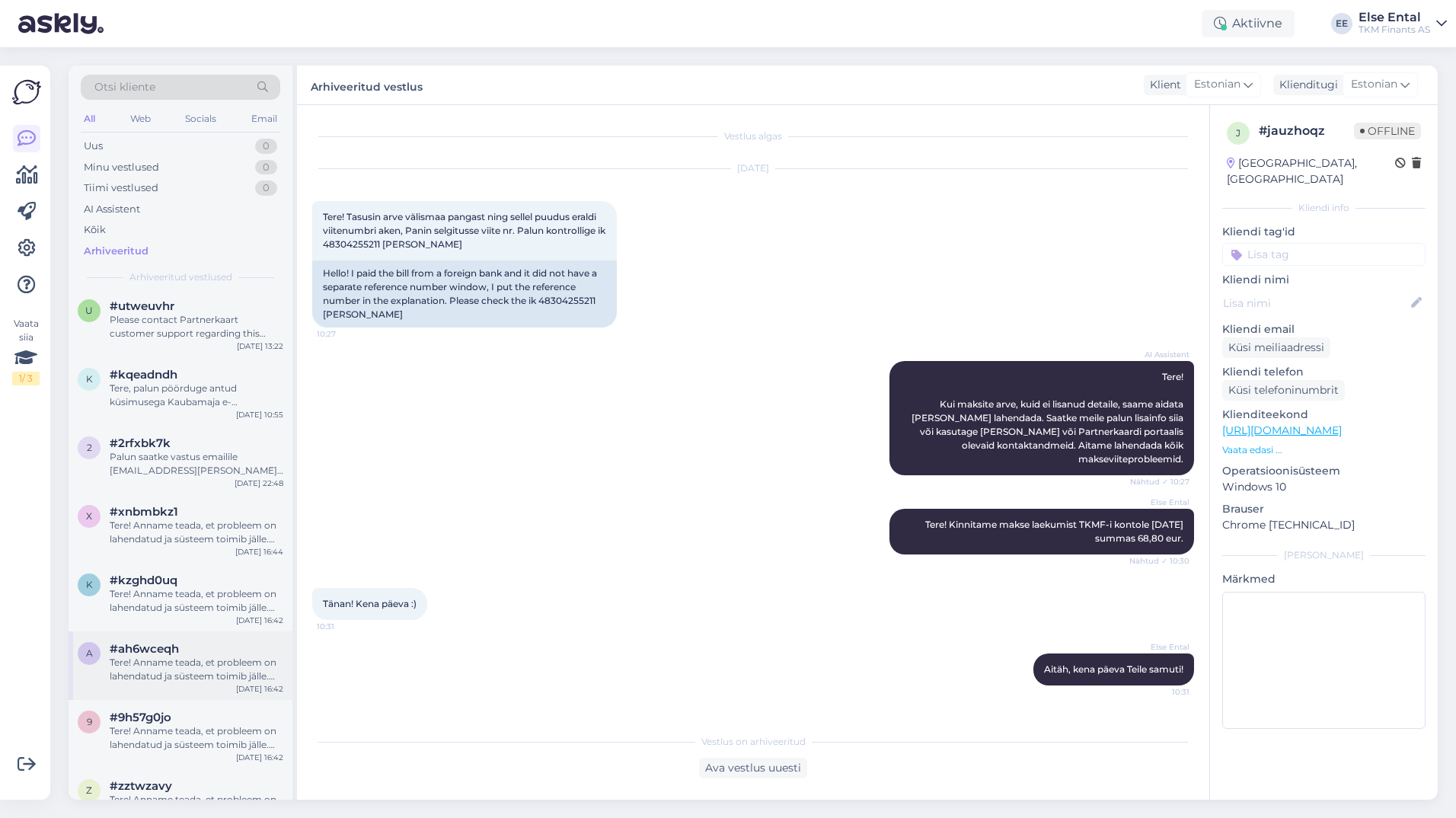
scroll to position [3122, 0]
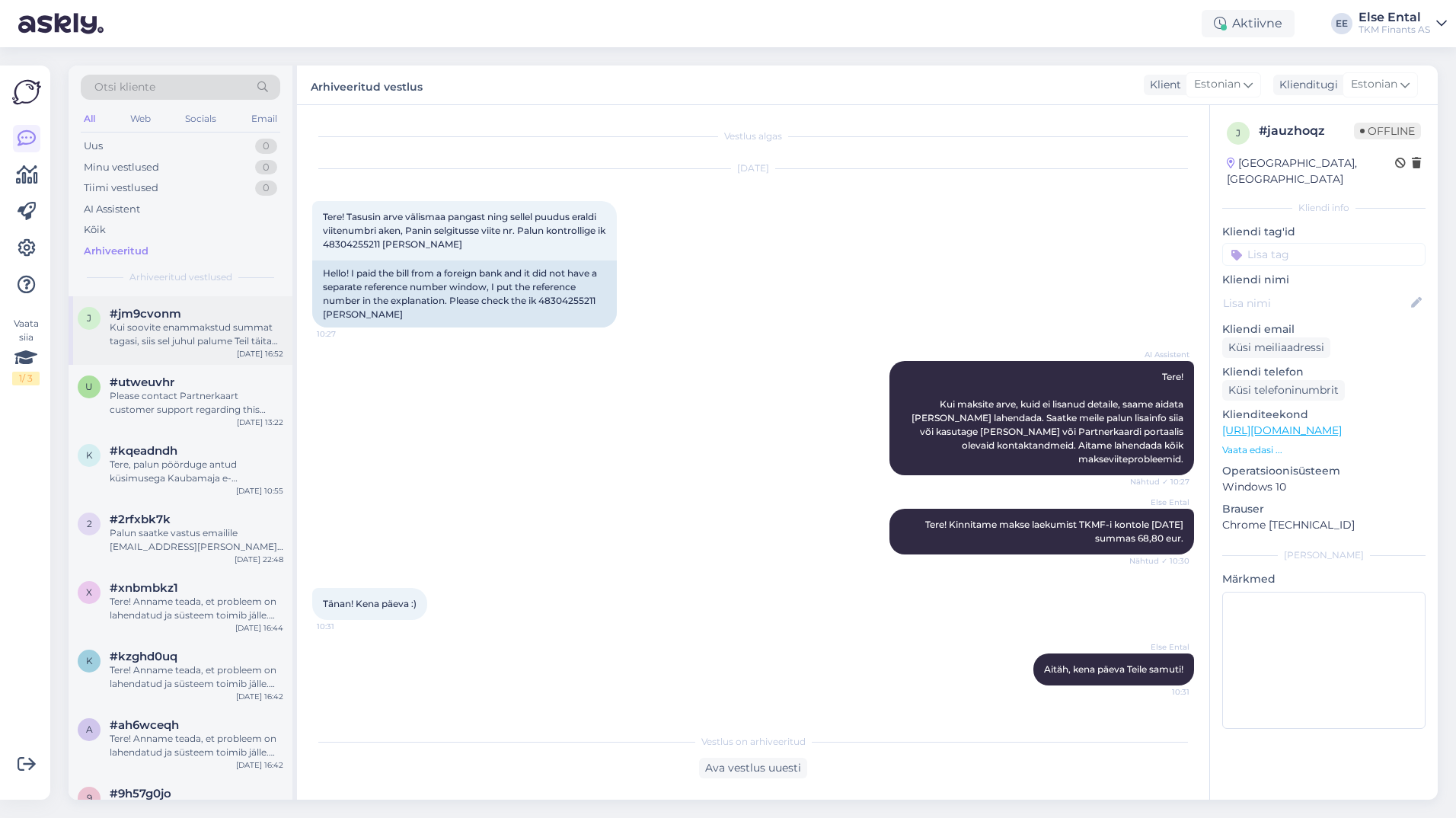
click at [161, 326] on div "Kui soovite enammakstud summat tagasi, siis sel juhul palume Teil täita ettemak…" at bounding box center [196, 334] width 174 height 28
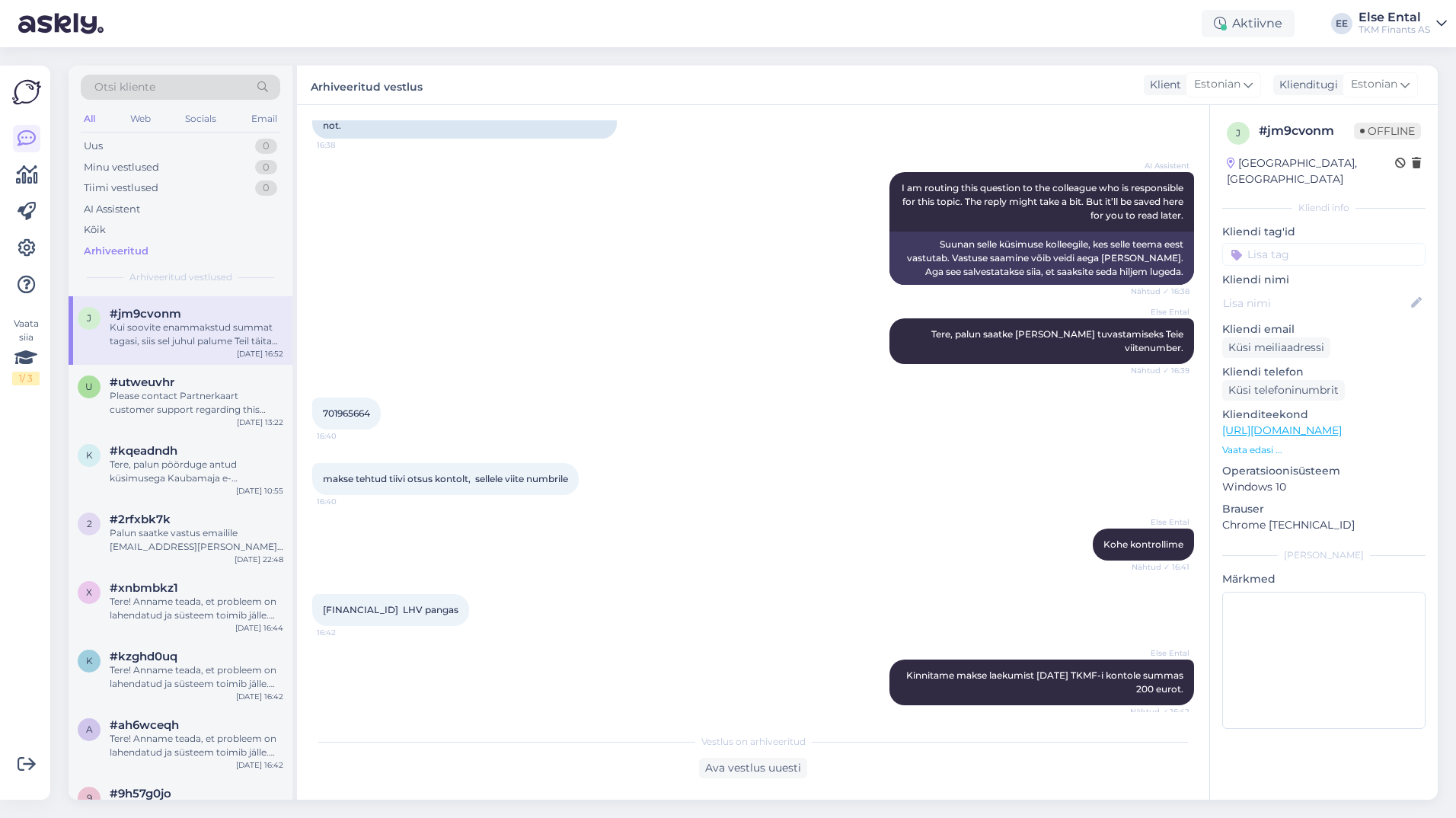
scroll to position [457, 0]
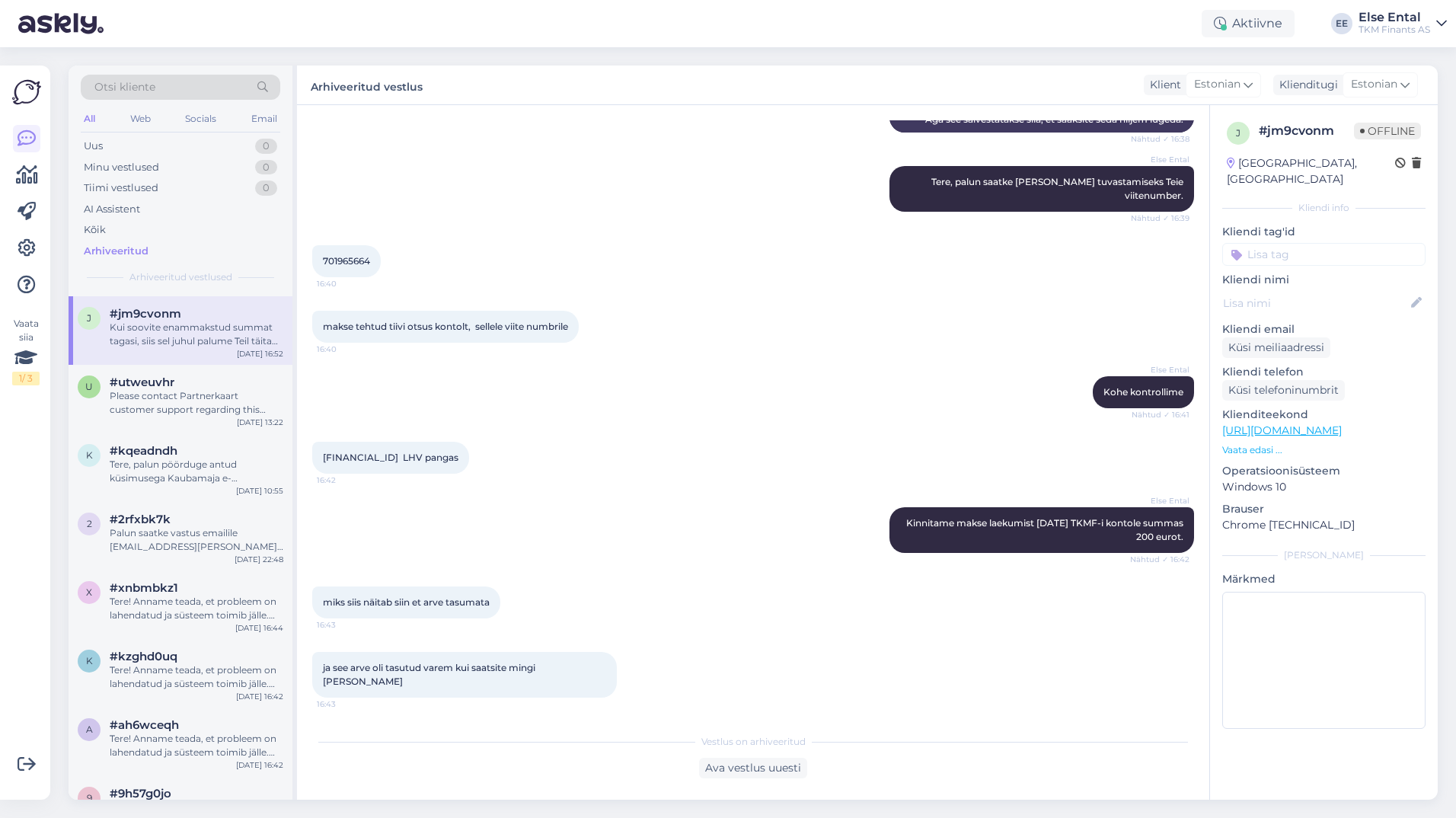
drag, startPoint x: 467, startPoint y: 458, endPoint x: 359, endPoint y: 453, distance: 108.1
click at [359, 453] on span "[FINANCIAL_ID] LHV pangas" at bounding box center [390, 457] width 135 height 11
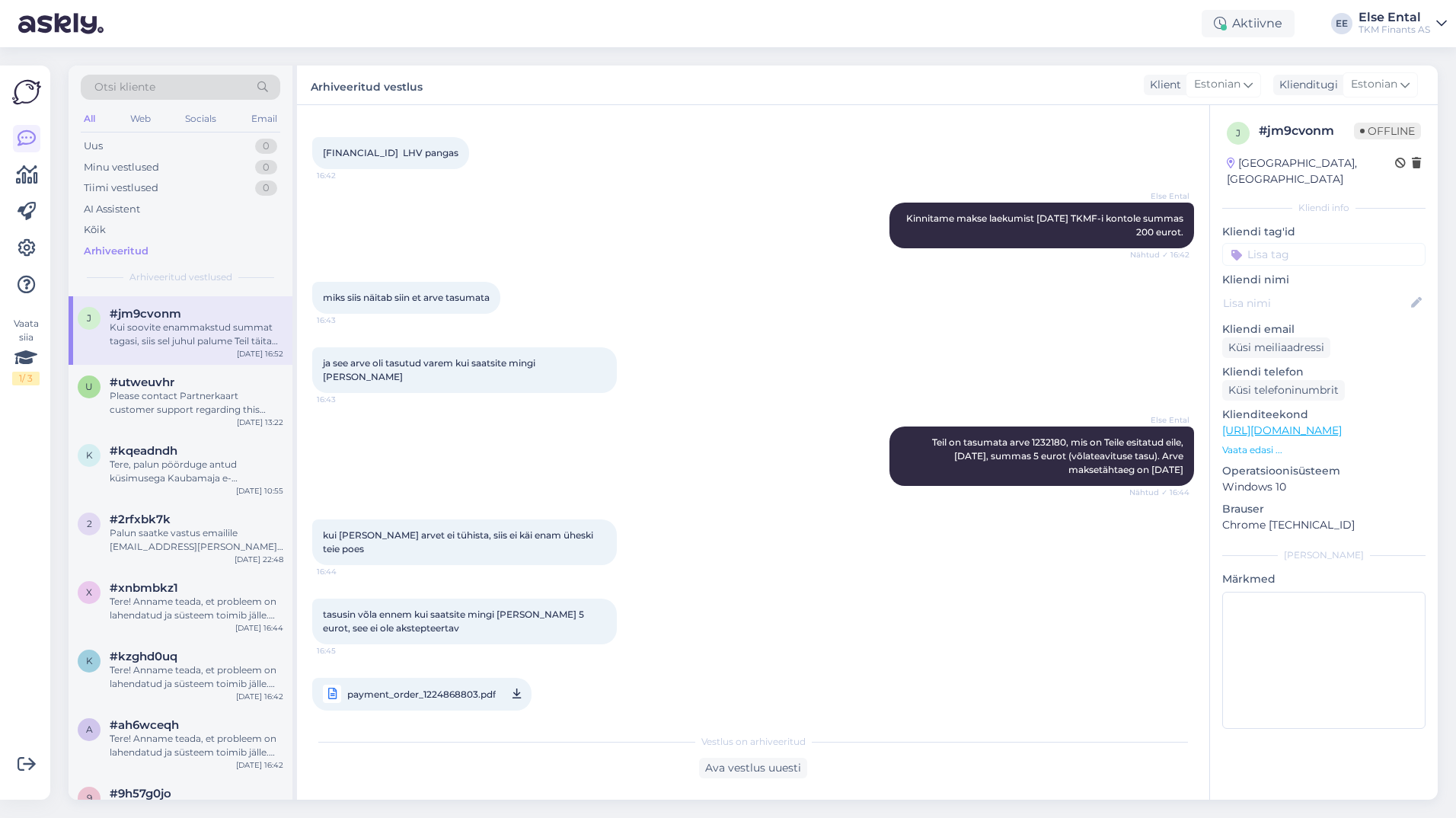
scroll to position [838, 0]
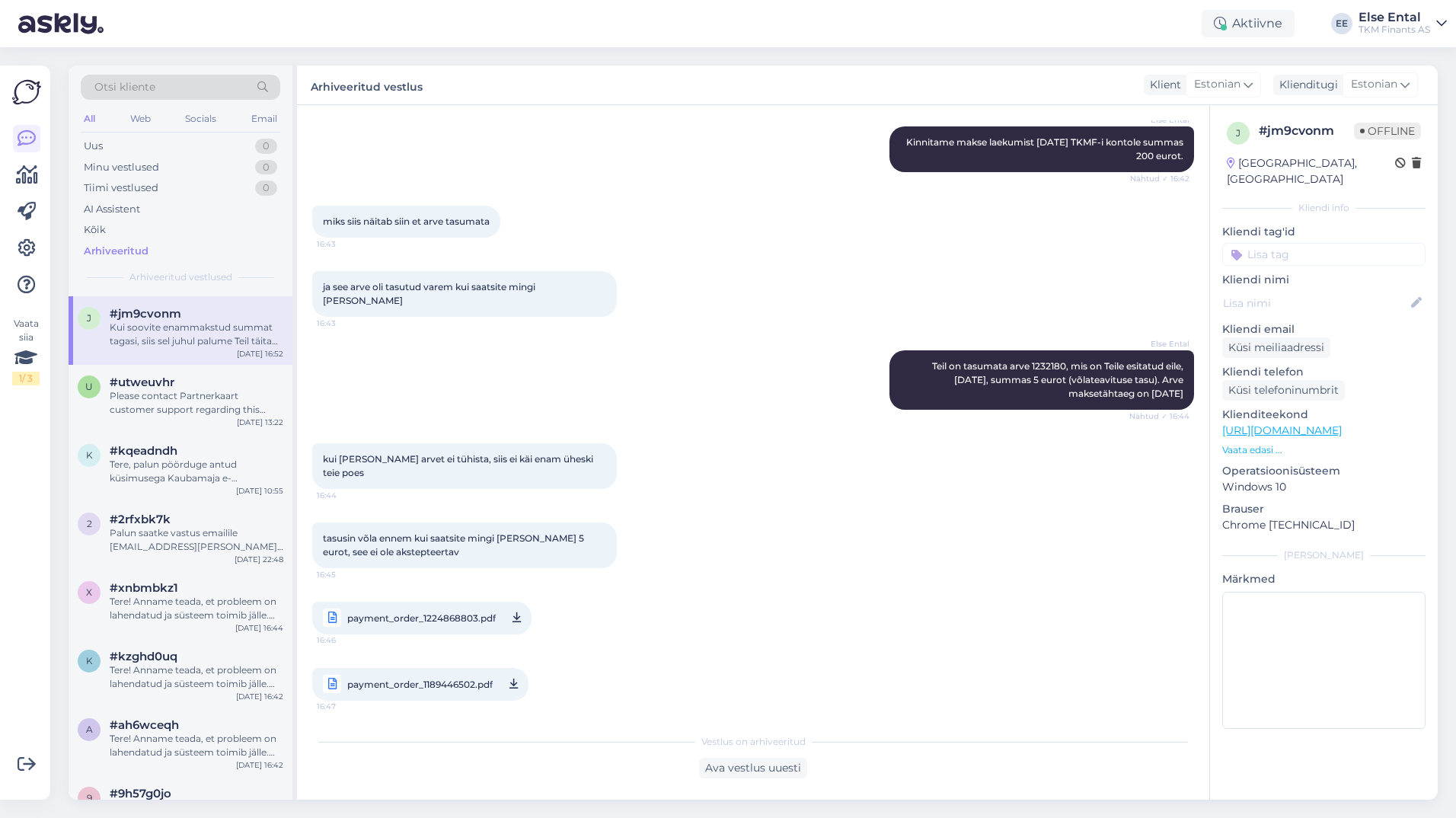
click at [445, 608] on span "payment_order_1224868803.pdf" at bounding box center [422, 618] width 148 height 19
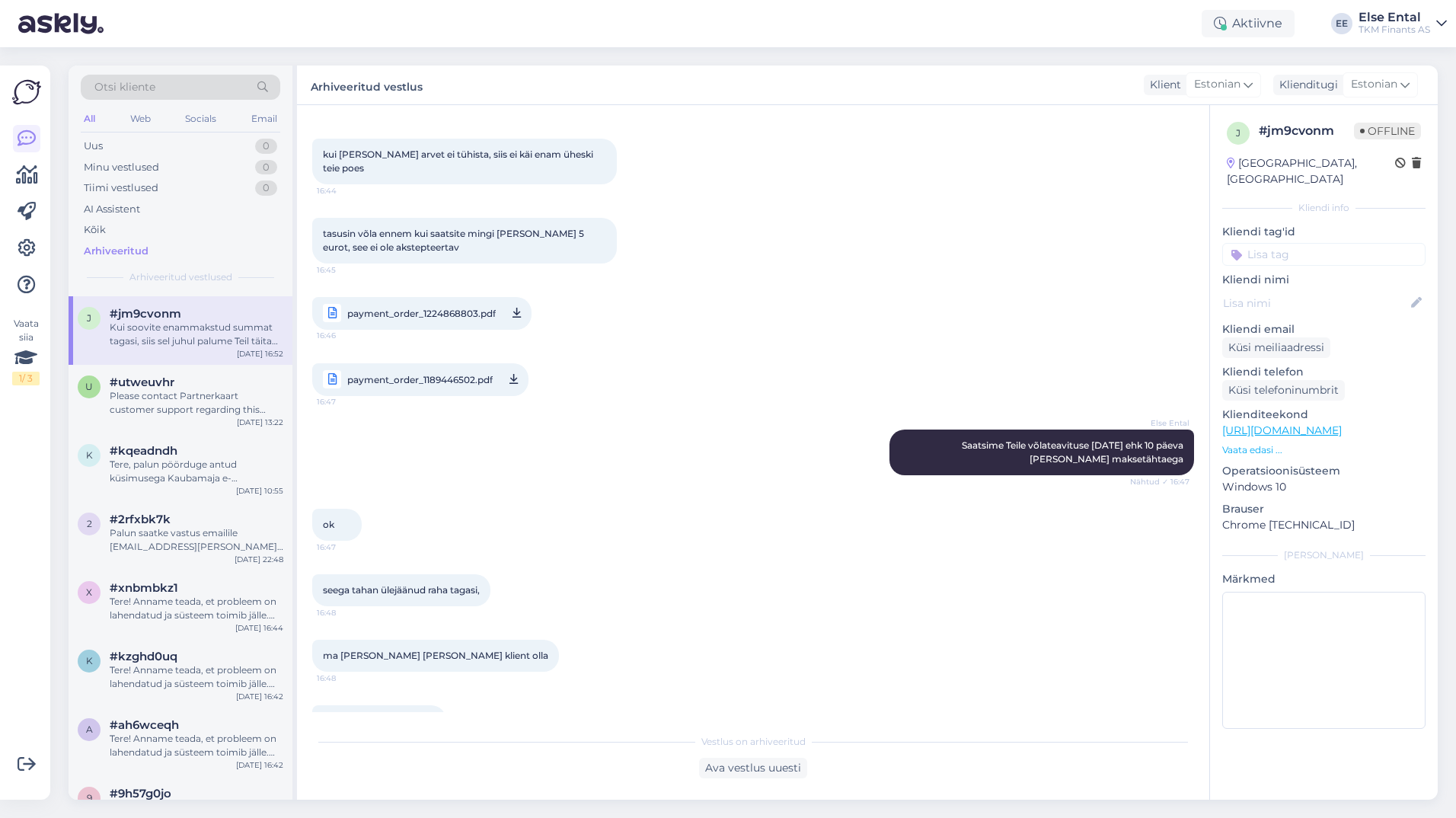
click at [428, 304] on span "payment_order_1224868803.pdf" at bounding box center [422, 313] width 148 height 19
click at [366, 370] on span "payment_order_1189446502.pdf" at bounding box center [420, 380] width 145 height 19
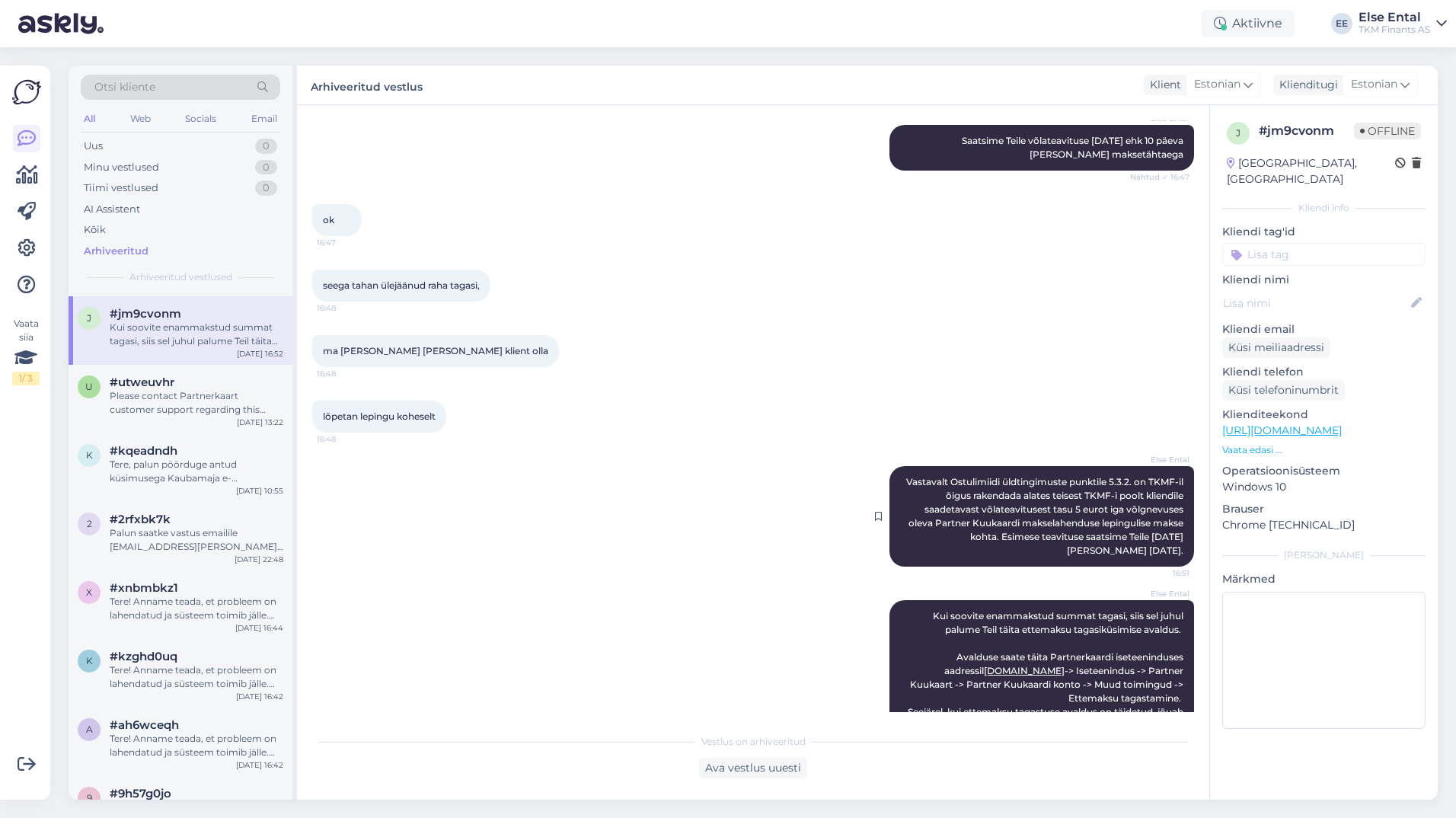
scroll to position [1479, 0]
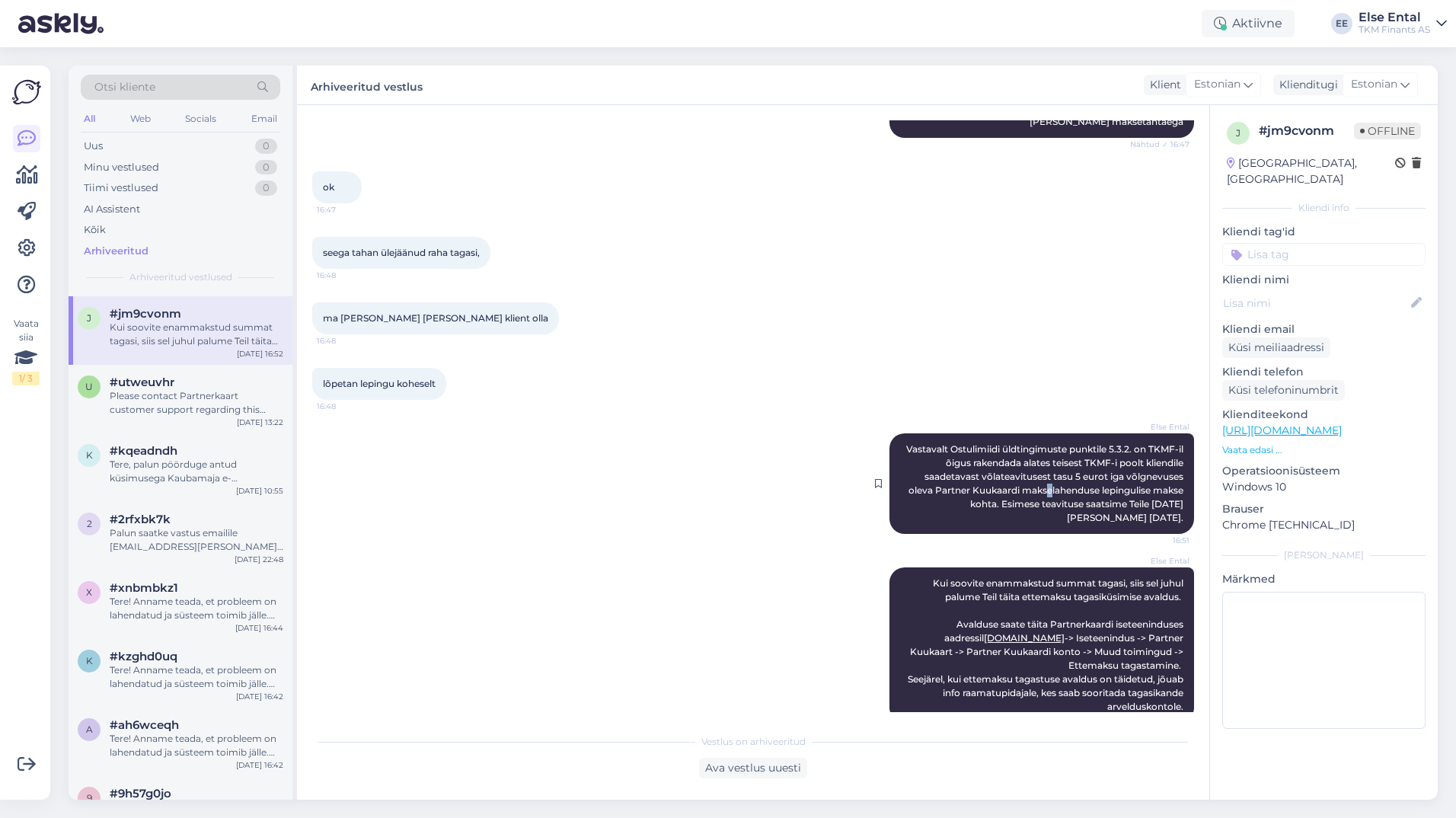
drag, startPoint x: 1033, startPoint y: 468, endPoint x: 1047, endPoint y: 464, distance: 14.6
click at [1047, 464] on span "Vastavalt Ostulimiidi üldtingimuste punktile 5.3.2. on TKMF-il õigus rakendada …" at bounding box center [1045, 483] width 279 height 80
drag, startPoint x: 1047, startPoint y: 464, endPoint x: 1014, endPoint y: 468, distance: 33.2
click at [1014, 468] on div "Else Ental Vastavalt Ostulimiidi üldtingimuste punktile 5.3.2. on TKMF-il õigus…" at bounding box center [1041, 483] width 305 height 100
drag, startPoint x: 1014, startPoint y: 468, endPoint x: 877, endPoint y: 343, distance: 185.5
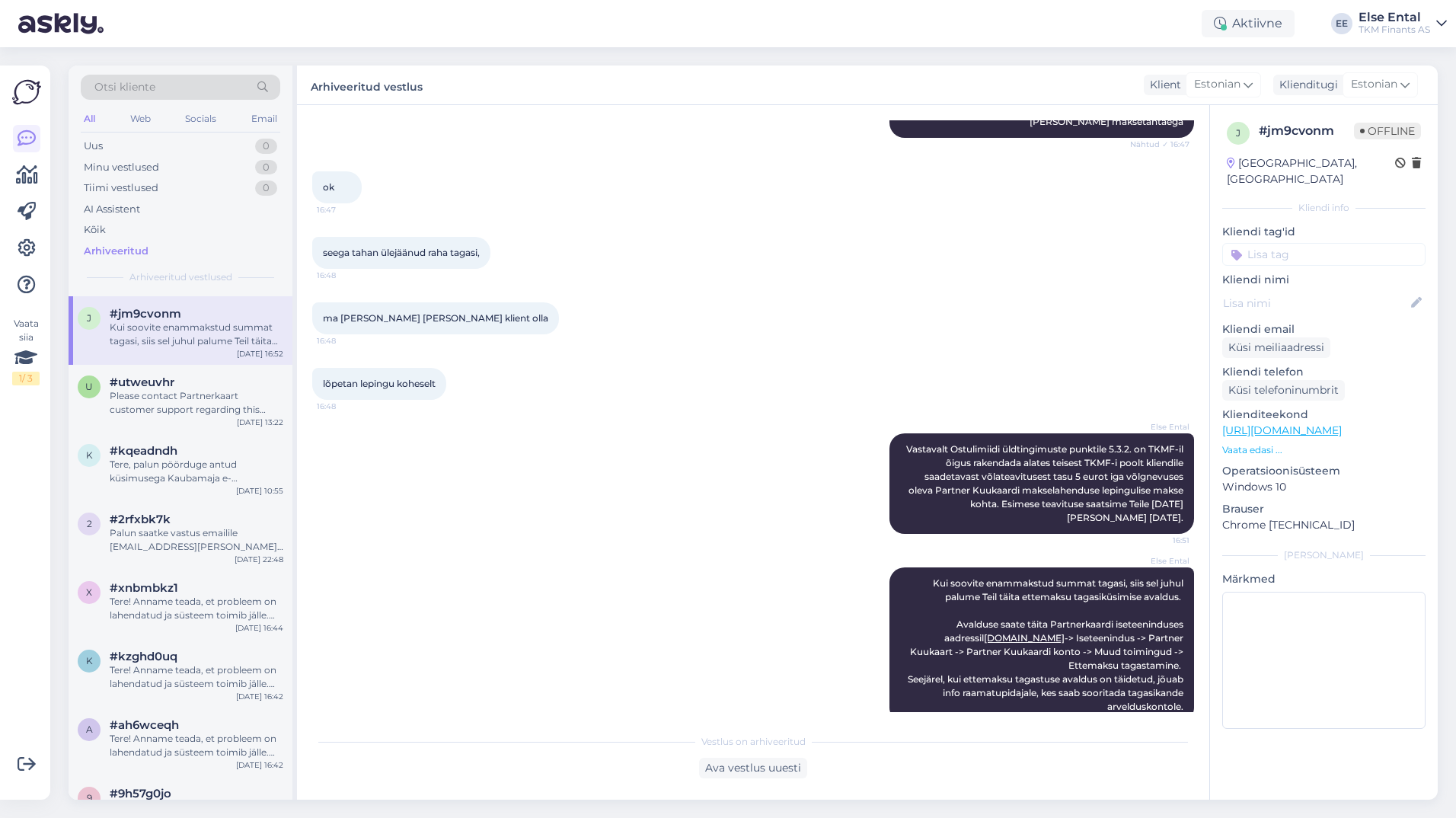
click at [881, 351] on div "lõpetan lepingu koheselt 16:48" at bounding box center [753, 384] width 881 height 66
drag, startPoint x: 1062, startPoint y: 455, endPoint x: 1171, endPoint y: 490, distance: 114.5
click at [1171, 490] on div "Else Ental Vastavalt Ostulimiidi üldtingimuste punktile 5.3.2. on TKMF-il õigus…" at bounding box center [1041, 483] width 305 height 100
drag, startPoint x: 1171, startPoint y: 490, endPoint x: 1155, endPoint y: 488, distance: 16.1
click at [1155, 488] on span "Vastavalt Ostulimiidi üldtingimuste punktile 5.3.2. on TKMF-il õigus rakendada …" at bounding box center [1045, 483] width 279 height 80
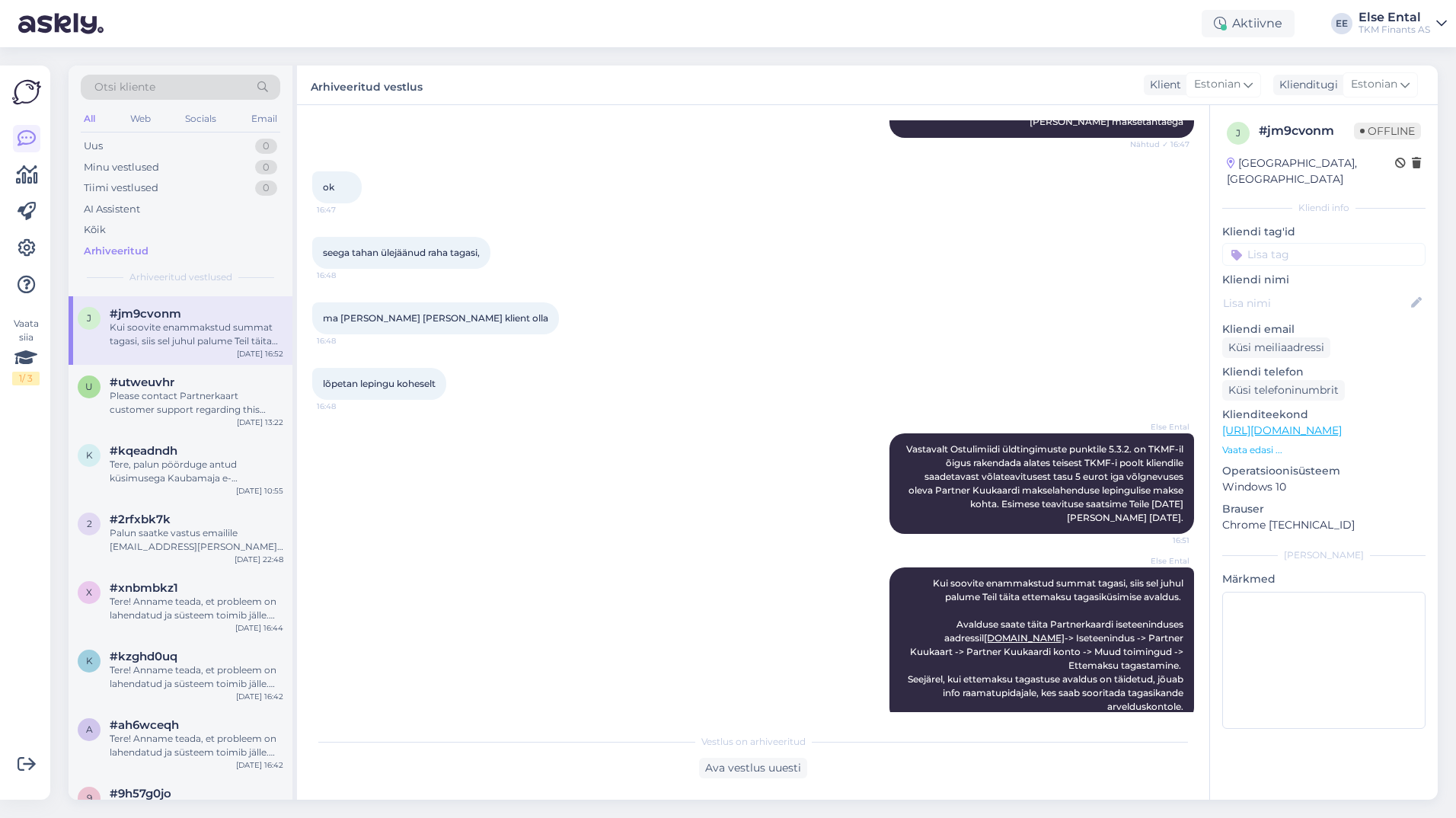
drag, startPoint x: 354, startPoint y: 221, endPoint x: 495, endPoint y: 218, distance: 141.0
click at [490, 236] on div "seega tahan ülejäänud raha tagasi, 16:48" at bounding box center [401, 253] width 178 height 32
drag, startPoint x: 937, startPoint y: 550, endPoint x: 1028, endPoint y: 557, distance: 91.3
click at [1028, 577] on span "Kui soovite enammakstud summat tagasi, siis sel juhul palume Teil täita ettemak…" at bounding box center [1046, 644] width 278 height 135
click at [757, 122] on div "Else Ental Saatsime Teile võlateavituse [DATE] ehk 10 päeva [PERSON_NAME] makse…" at bounding box center [753, 115] width 881 height 79
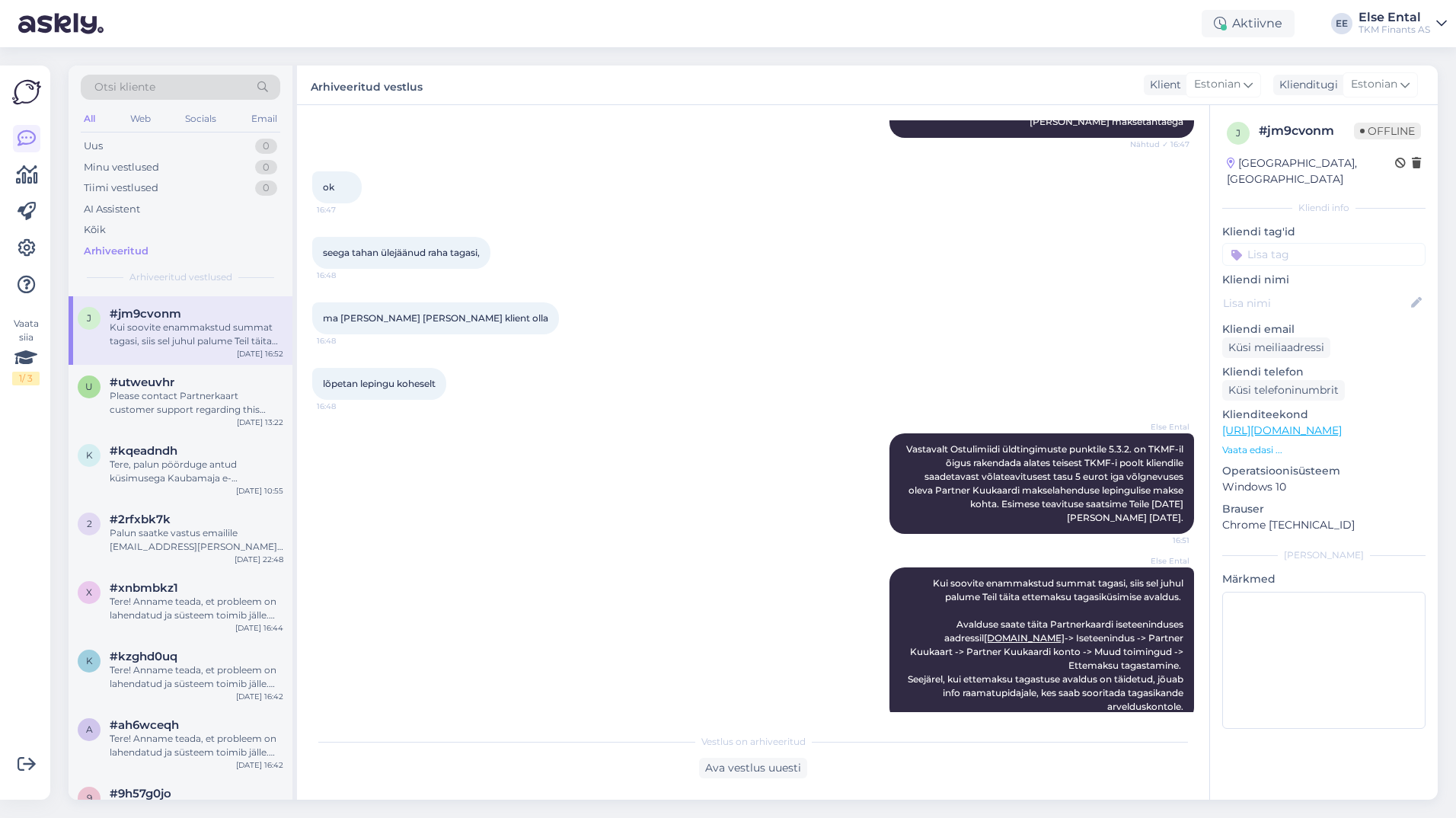
drag, startPoint x: 483, startPoint y: 223, endPoint x: 318, endPoint y: 226, distance: 165.0
click at [318, 236] on div "seega tahan ülejäänud raha tagasi, 16:48" at bounding box center [401, 253] width 178 height 32
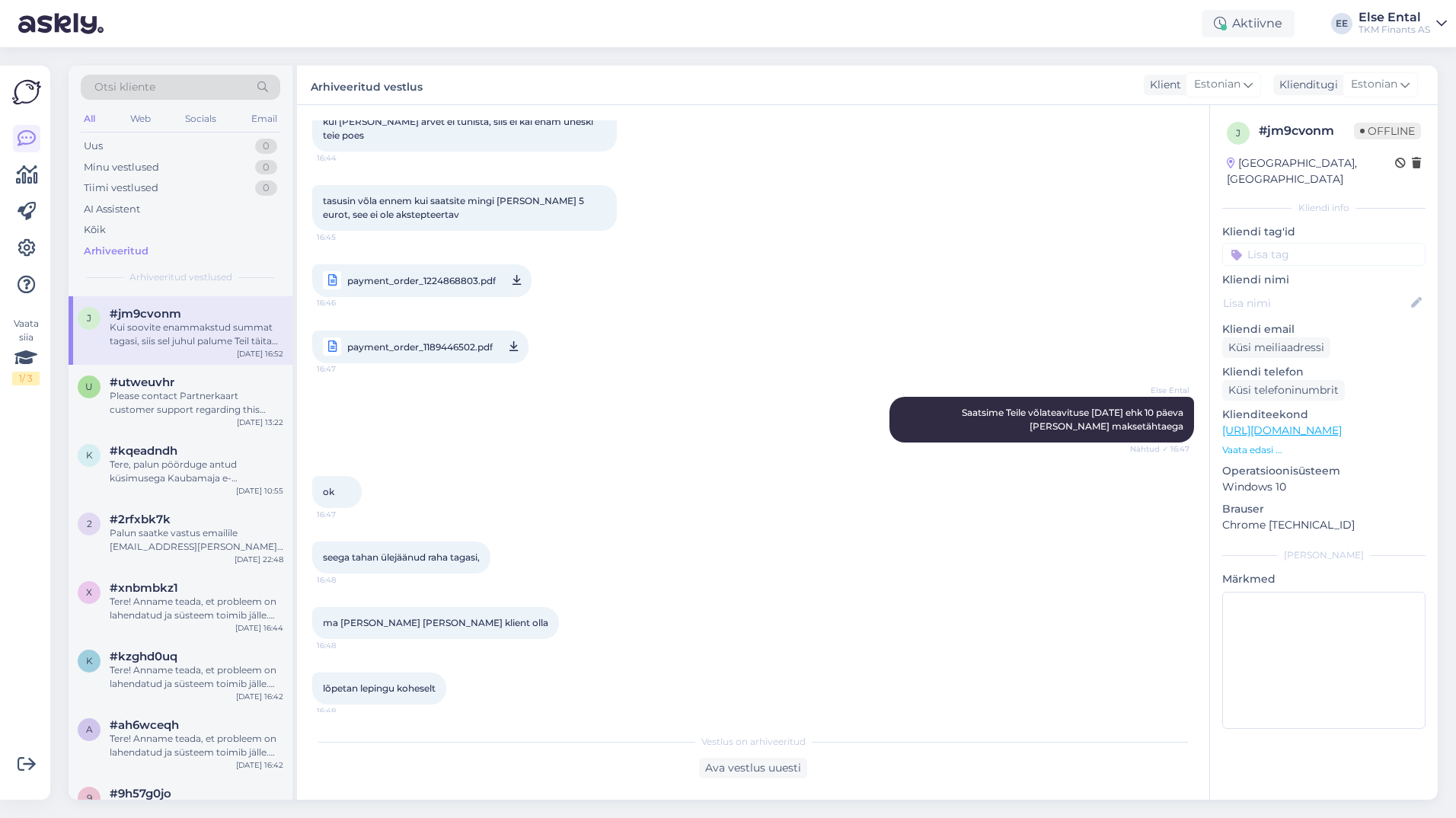
click at [542, 590] on div "ma [PERSON_NAME] [PERSON_NAME] klient olla 16:48" at bounding box center [753, 623] width 881 height 66
click at [507, 679] on div "lõpetan lepingu koheselt 16:48" at bounding box center [753, 689] width 881 height 66
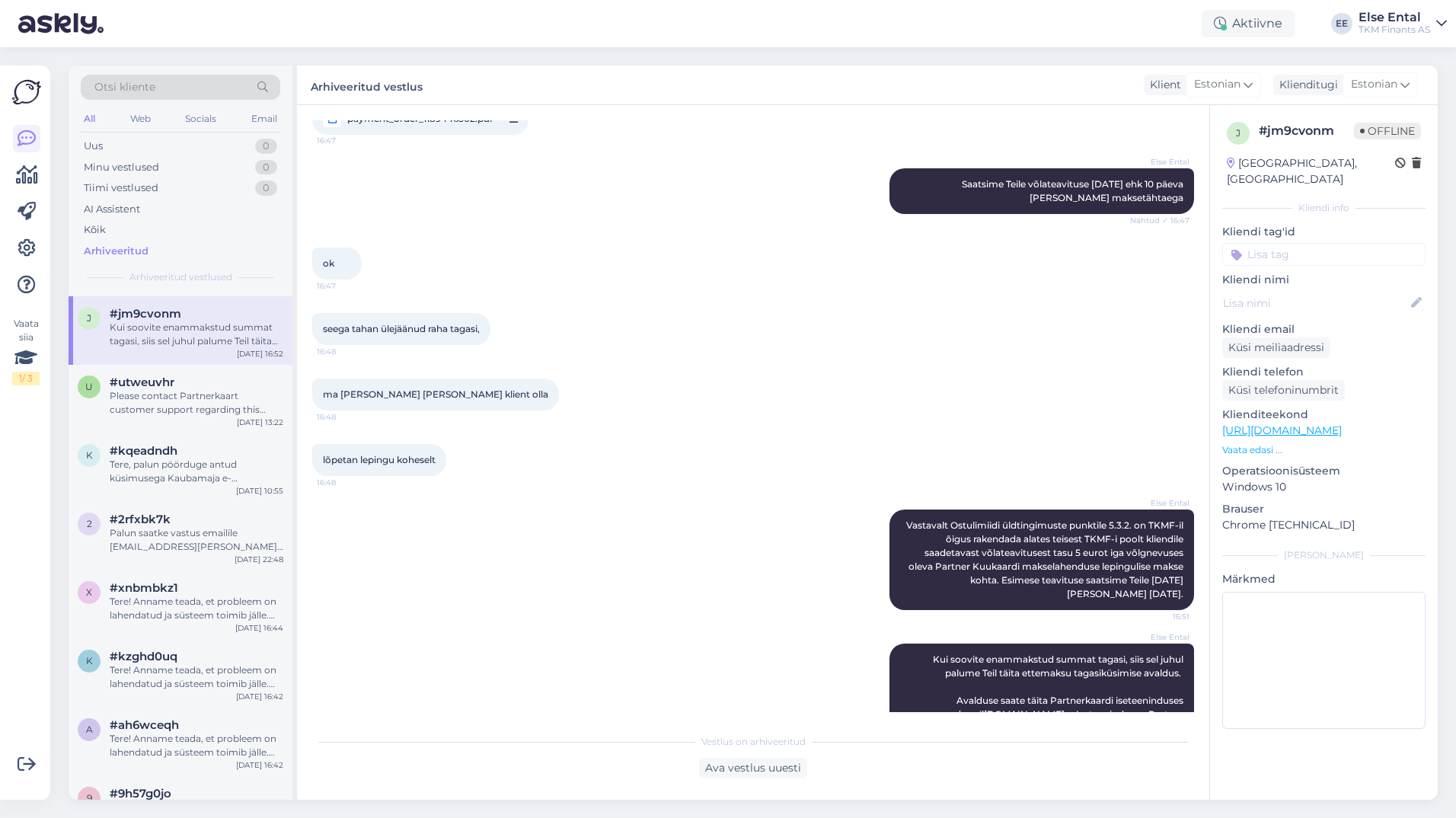
click at [546, 707] on div "[PERSON_NAME] Ental Kui soovite enammakstud summat tagasi, siis sel juhul palum…" at bounding box center [753, 721] width 881 height 189
click at [97, 143] on div "Uus" at bounding box center [93, 146] width 19 height 15
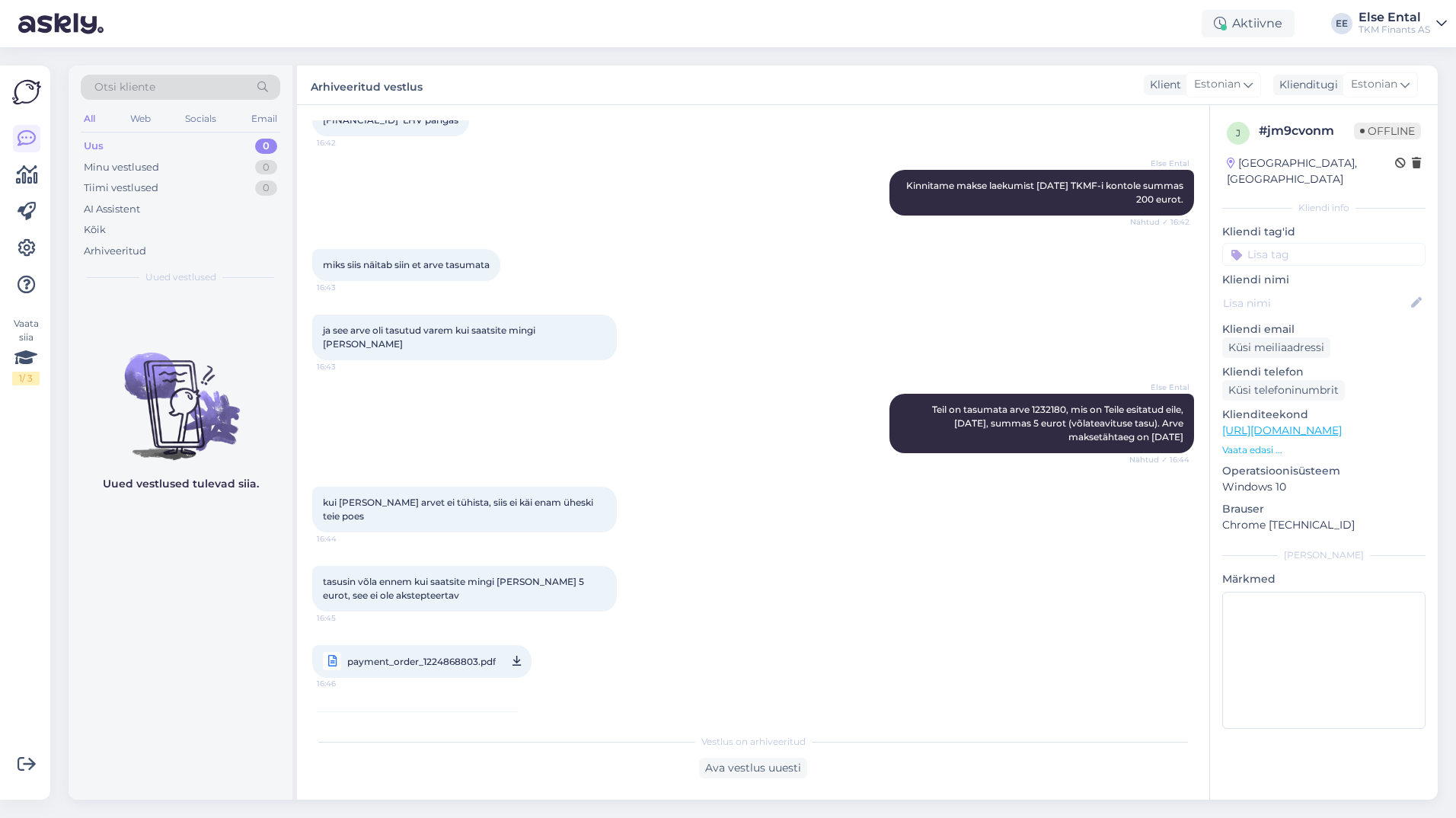
scroll to position [490, 0]
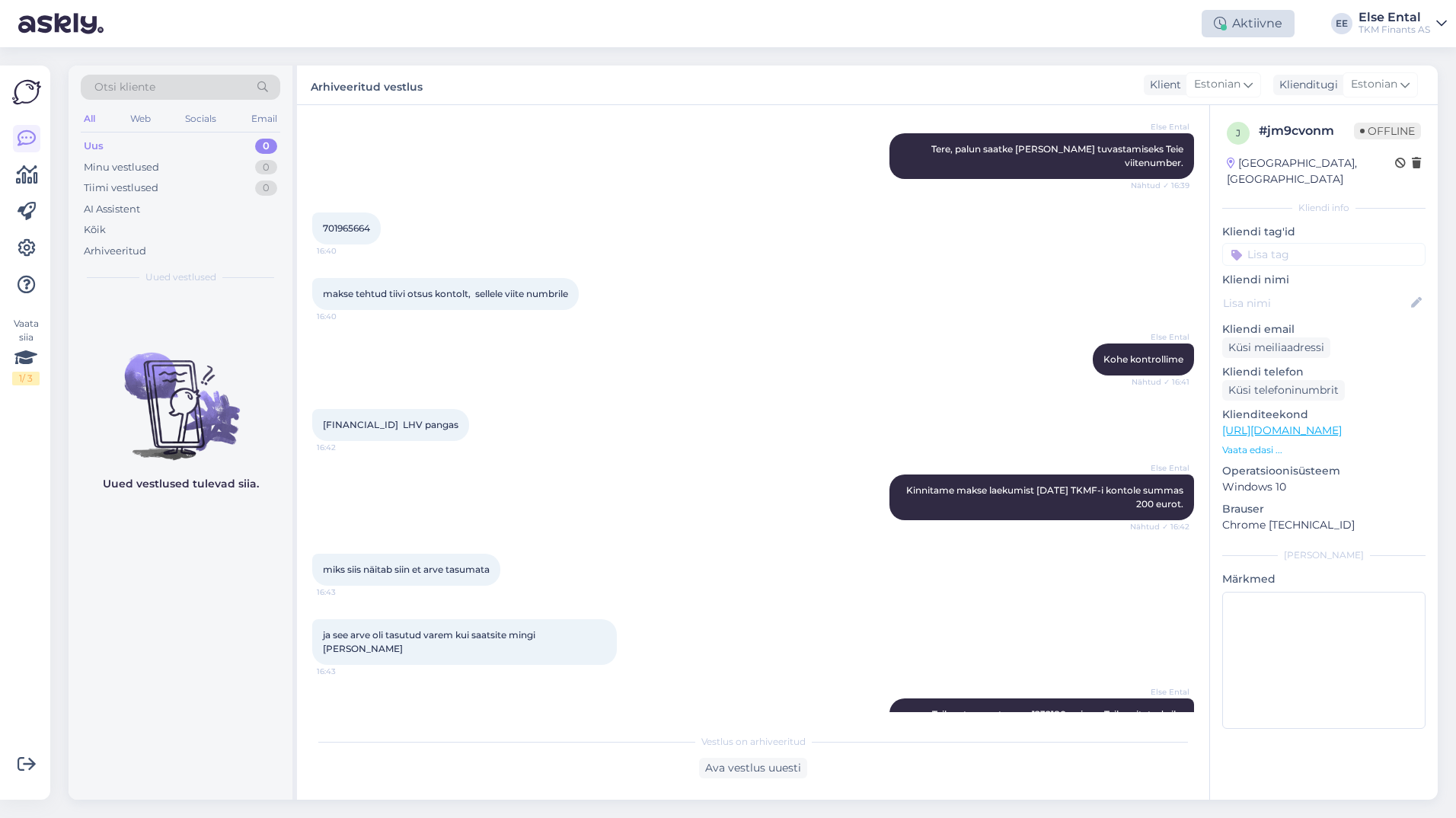
click at [1237, 25] on div "Aktiivne" at bounding box center [1247, 24] width 93 height 28
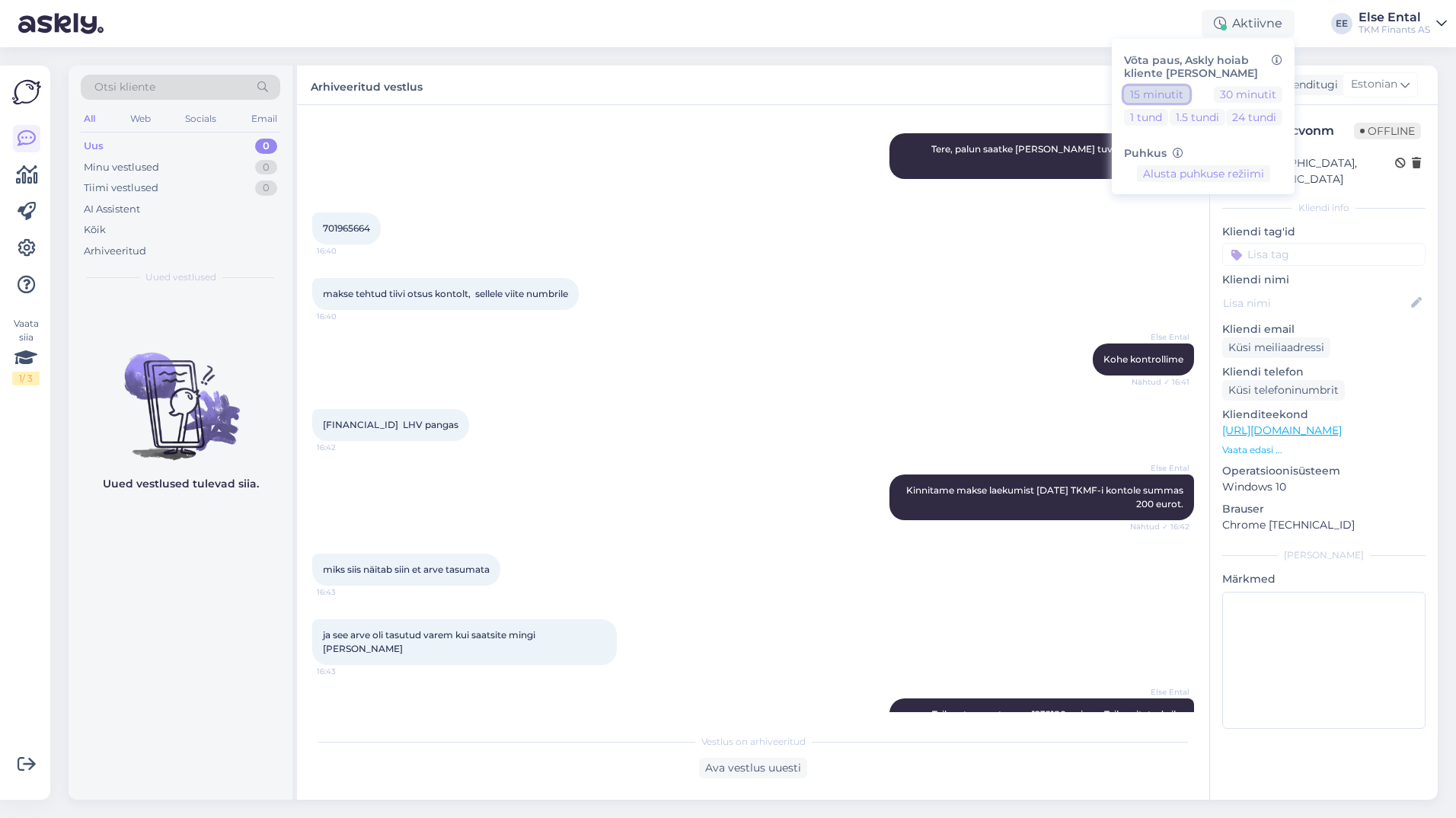
click at [1171, 96] on button "15 minutit" at bounding box center [1157, 94] width 66 height 17
click at [1197, 226] on button "Lõpeta paus" at bounding box center [1203, 222] width 77 height 17
click at [703, 329] on div "Else Ental Kohe kontrollime Nähtud ✓ 16:41" at bounding box center [753, 360] width 881 height 66
